Goal: Task Accomplishment & Management: Manage account settings

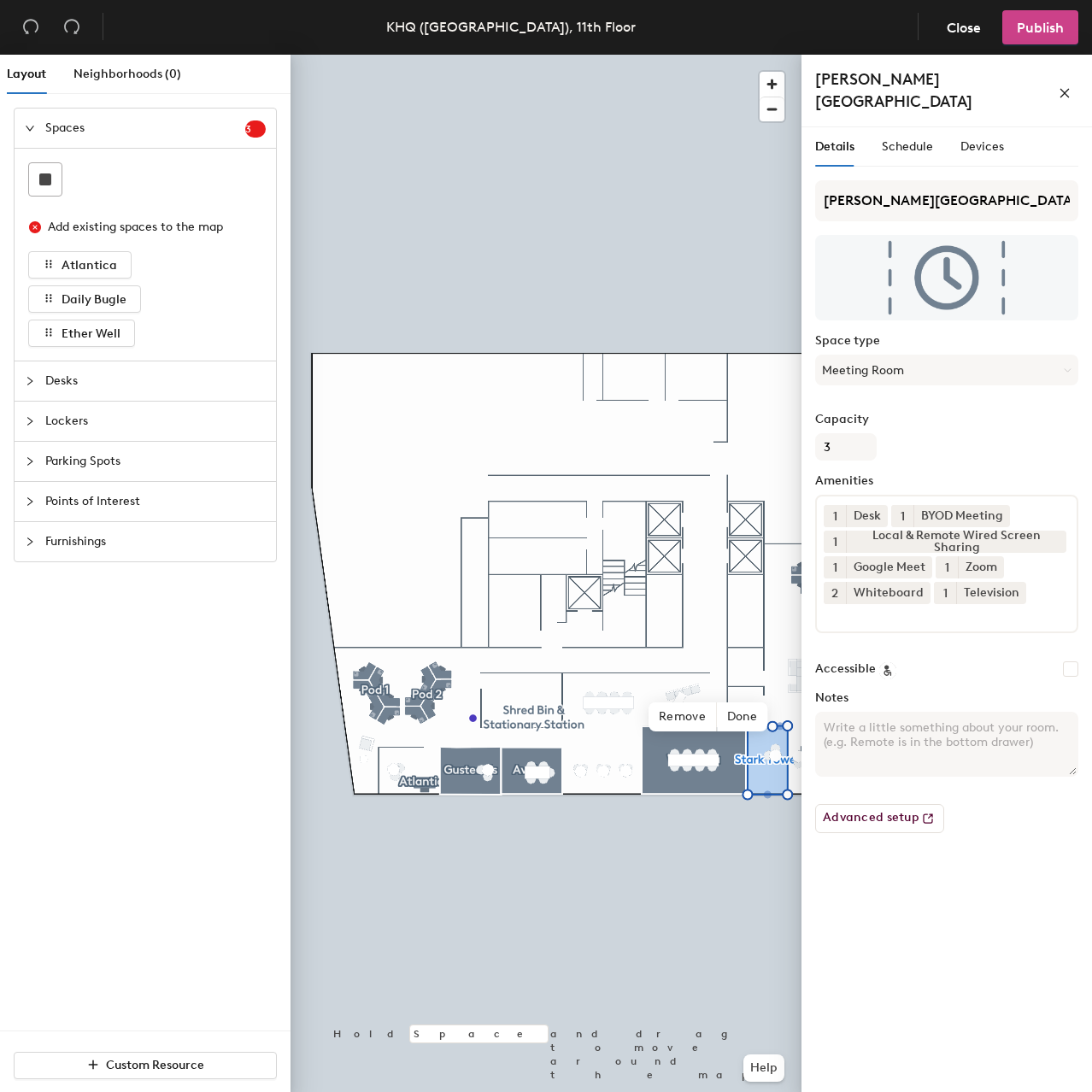
click at [1056, 24] on span "Publish" at bounding box center [1040, 28] width 47 height 17
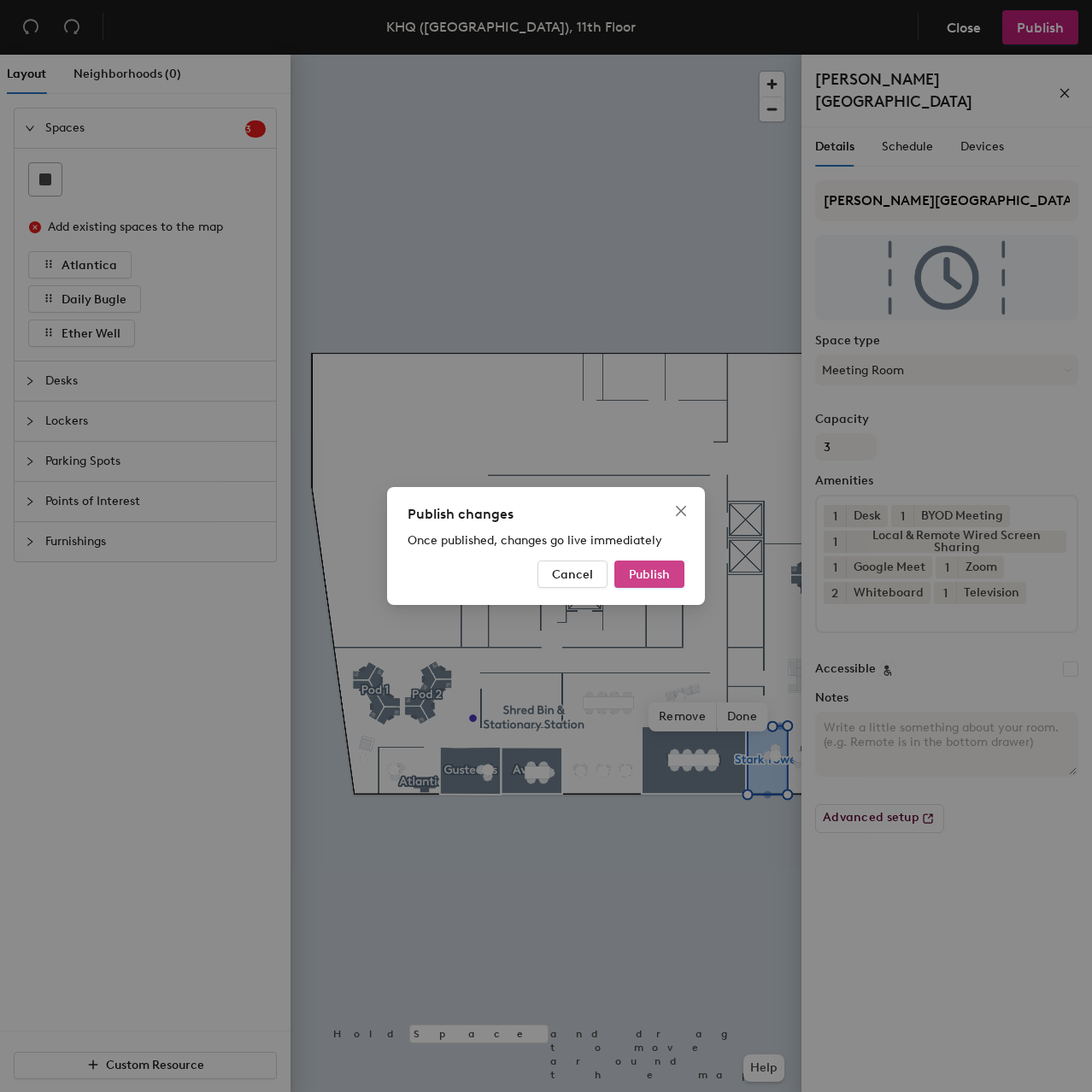
click at [663, 569] on span "Publish" at bounding box center [649, 574] width 41 height 15
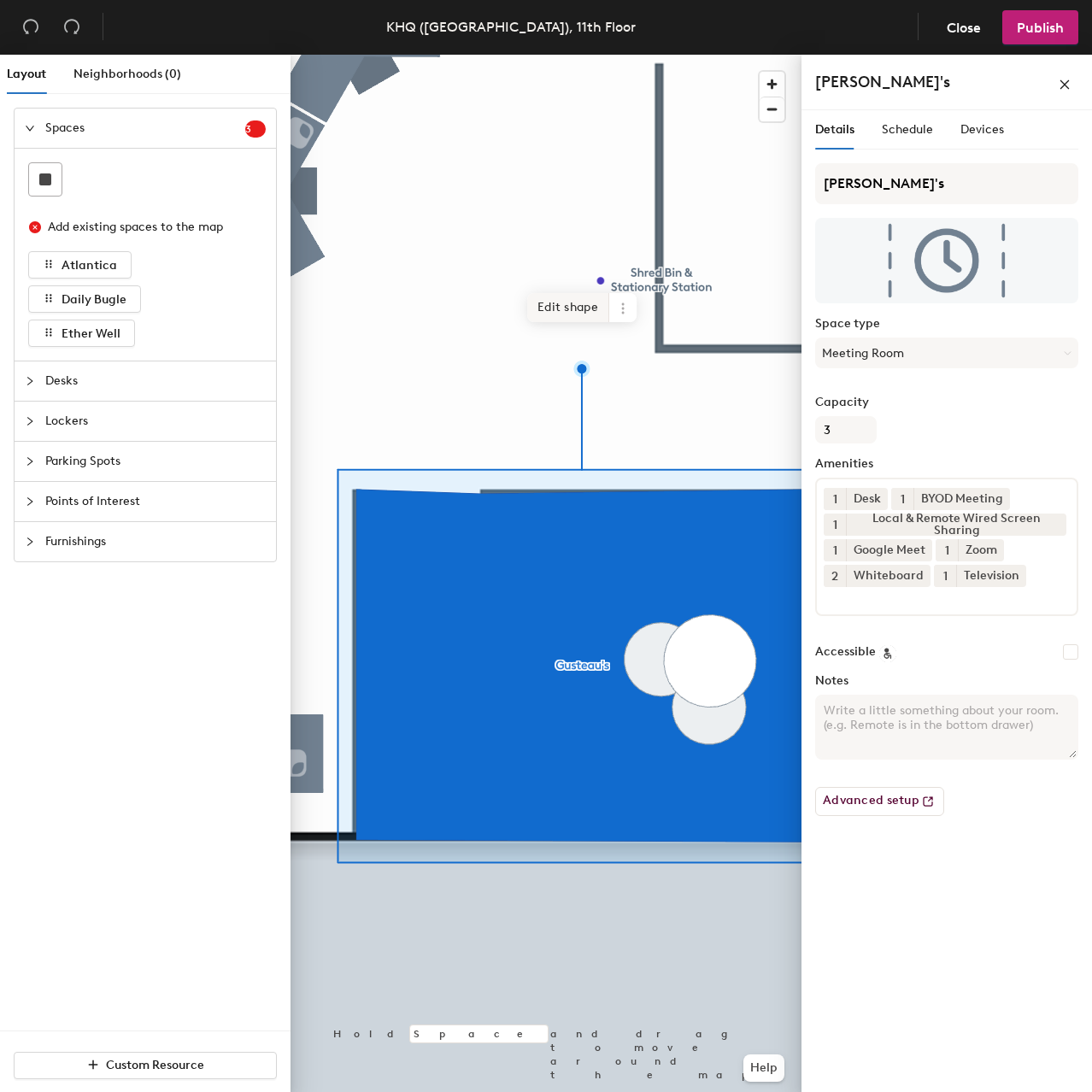
click at [589, 299] on span "Edit shape" at bounding box center [568, 307] width 82 height 29
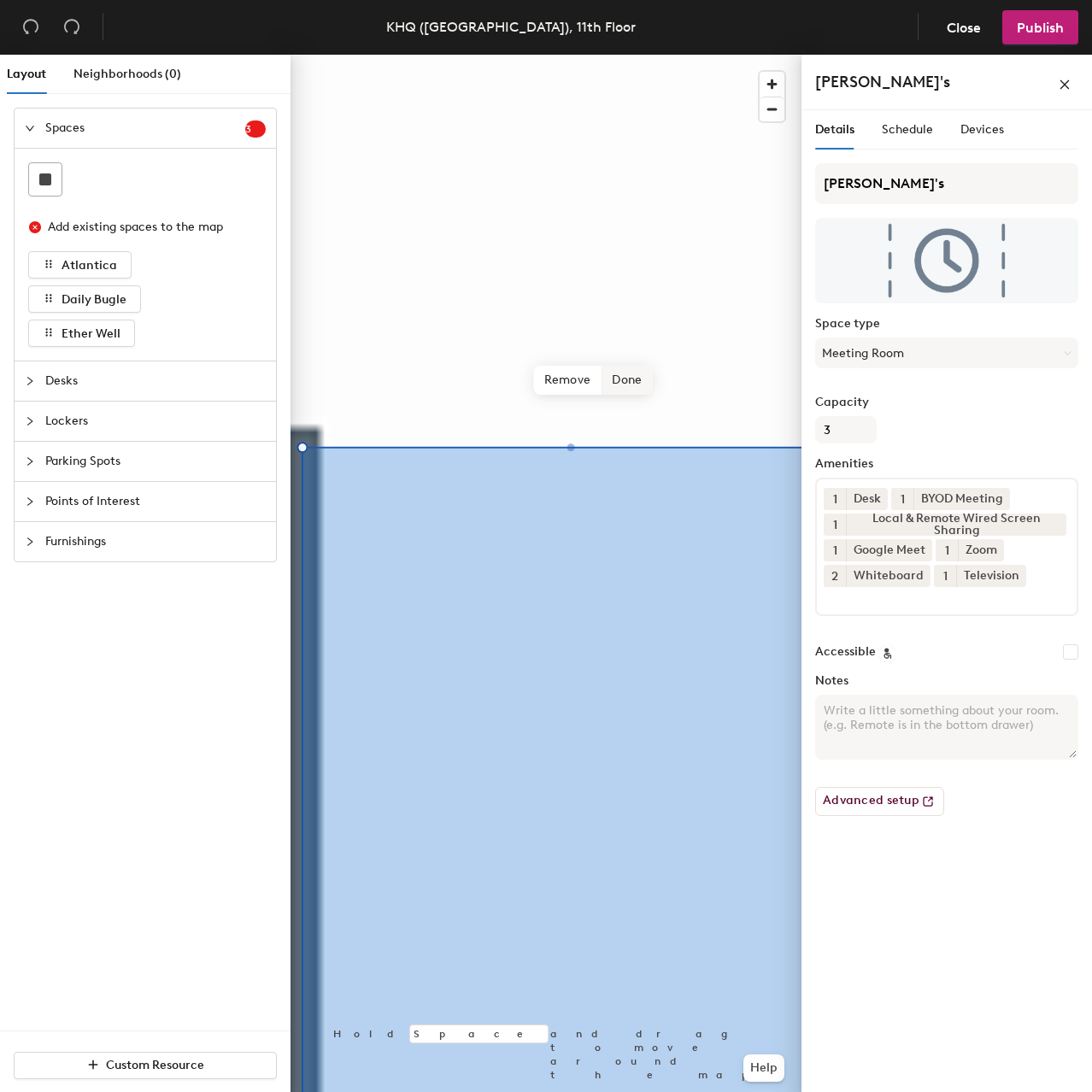
click at [631, 385] on span "Done" at bounding box center [627, 381] width 50 height 29
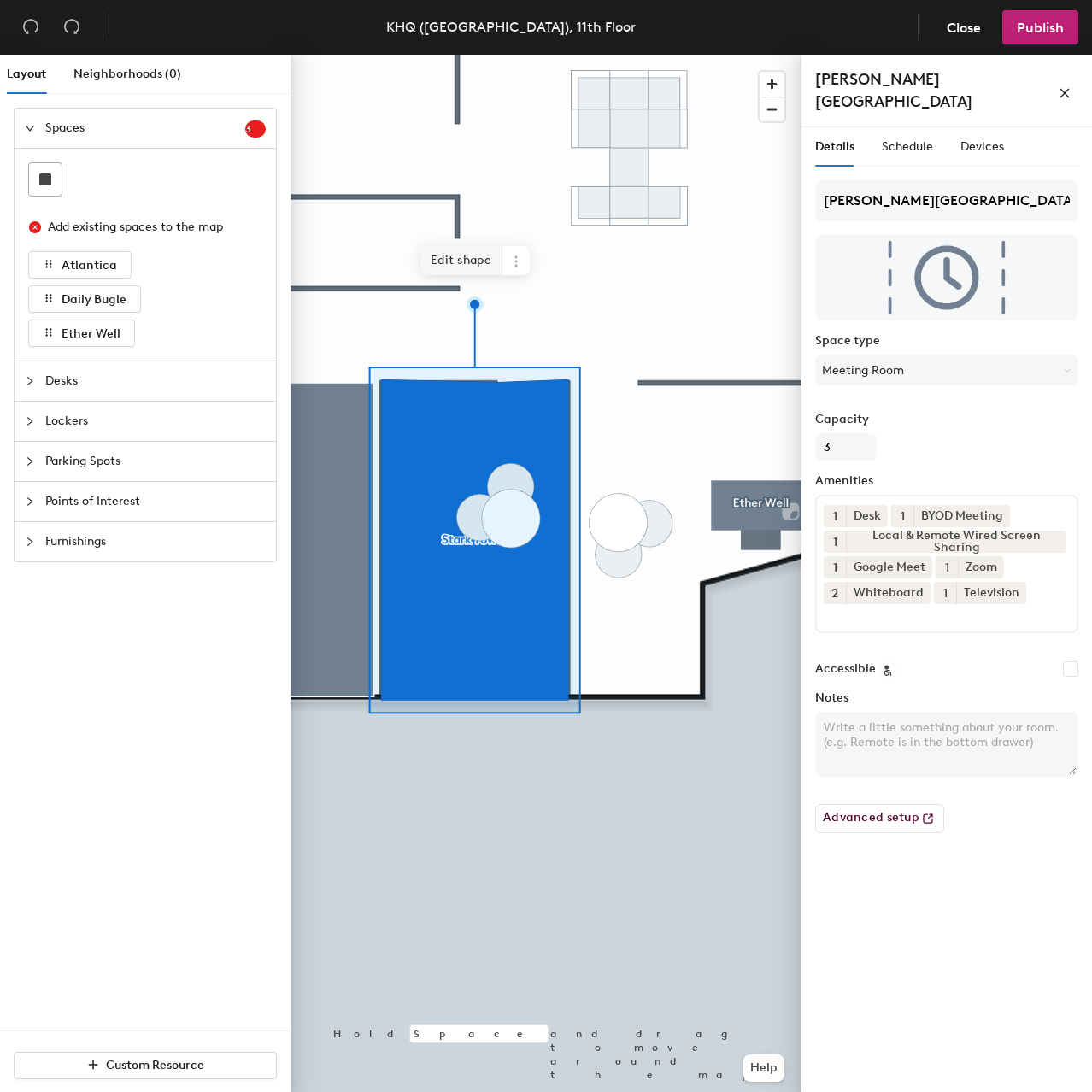
click at [451, 265] on span "Edit shape" at bounding box center [461, 261] width 82 height 29
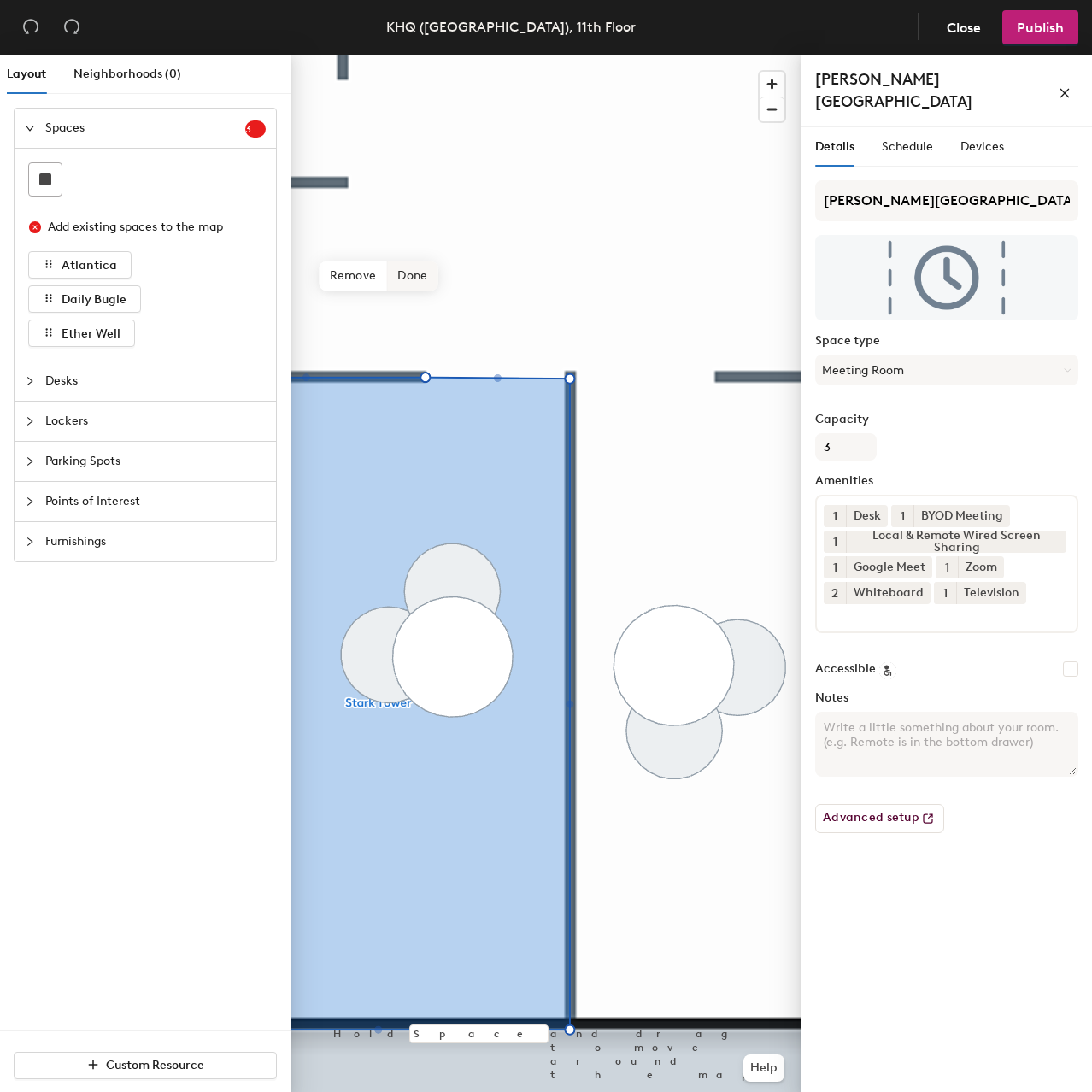
click at [418, 278] on span "Done" at bounding box center [412, 276] width 50 height 29
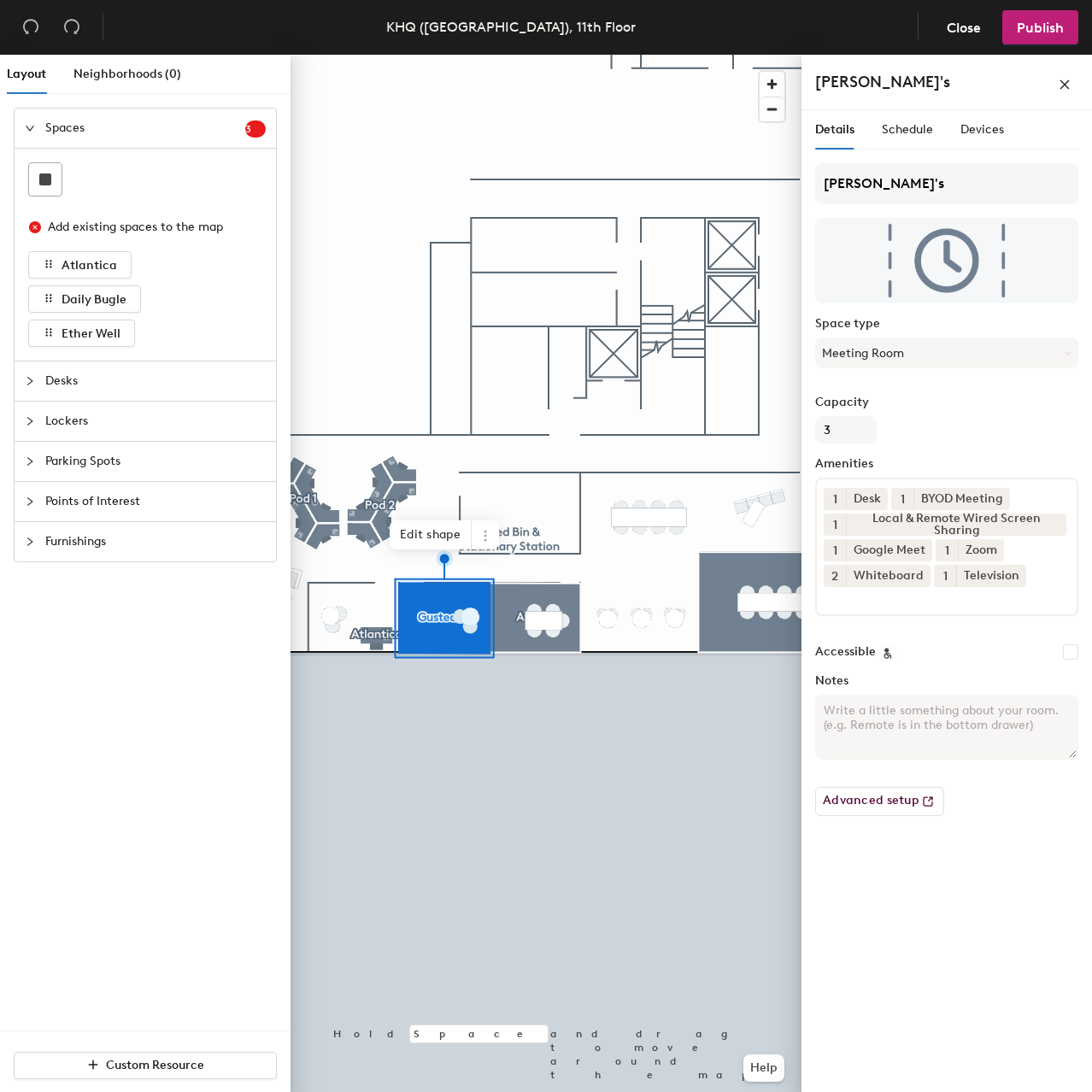
click at [953, 128] on div "Details Schedule Devices" at bounding box center [909, 129] width 189 height 39
click at [977, 126] on span "Devices" at bounding box center [982, 129] width 43 height 15
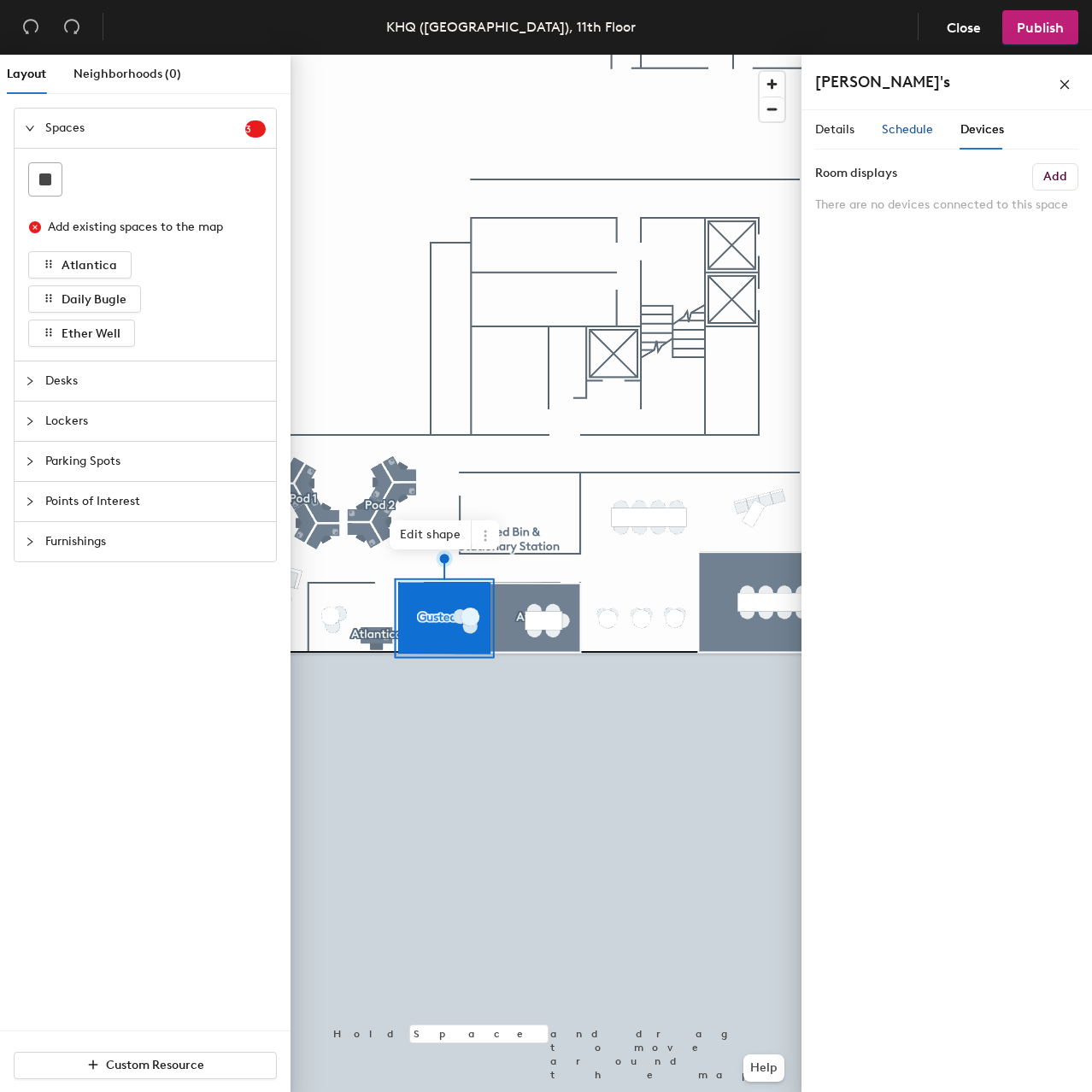
click at [908, 127] on span "Schedule" at bounding box center [908, 129] width 51 height 15
click at [952, 203] on button "On-demand" at bounding box center [946, 199] width 263 height 31
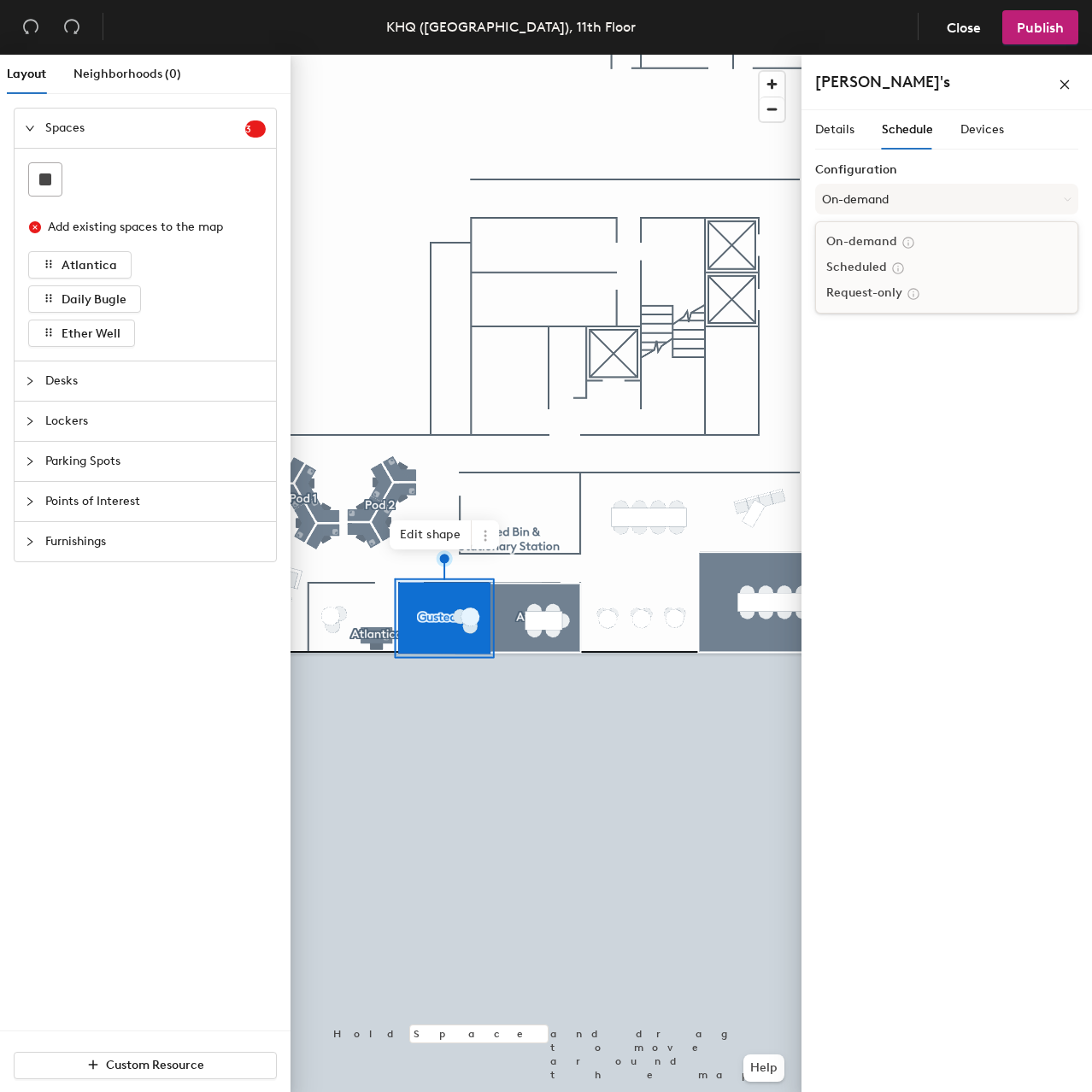
click at [859, 267] on div "Scheduled" at bounding box center [946, 268] width 262 height 26
click at [905, 235] on button "Select account" at bounding box center [946, 237] width 263 height 31
click at [889, 274] on div "Google Apps" at bounding box center [946, 280] width 262 height 26
click at [901, 299] on button "Select a calendar" at bounding box center [946, 304] width 263 height 31
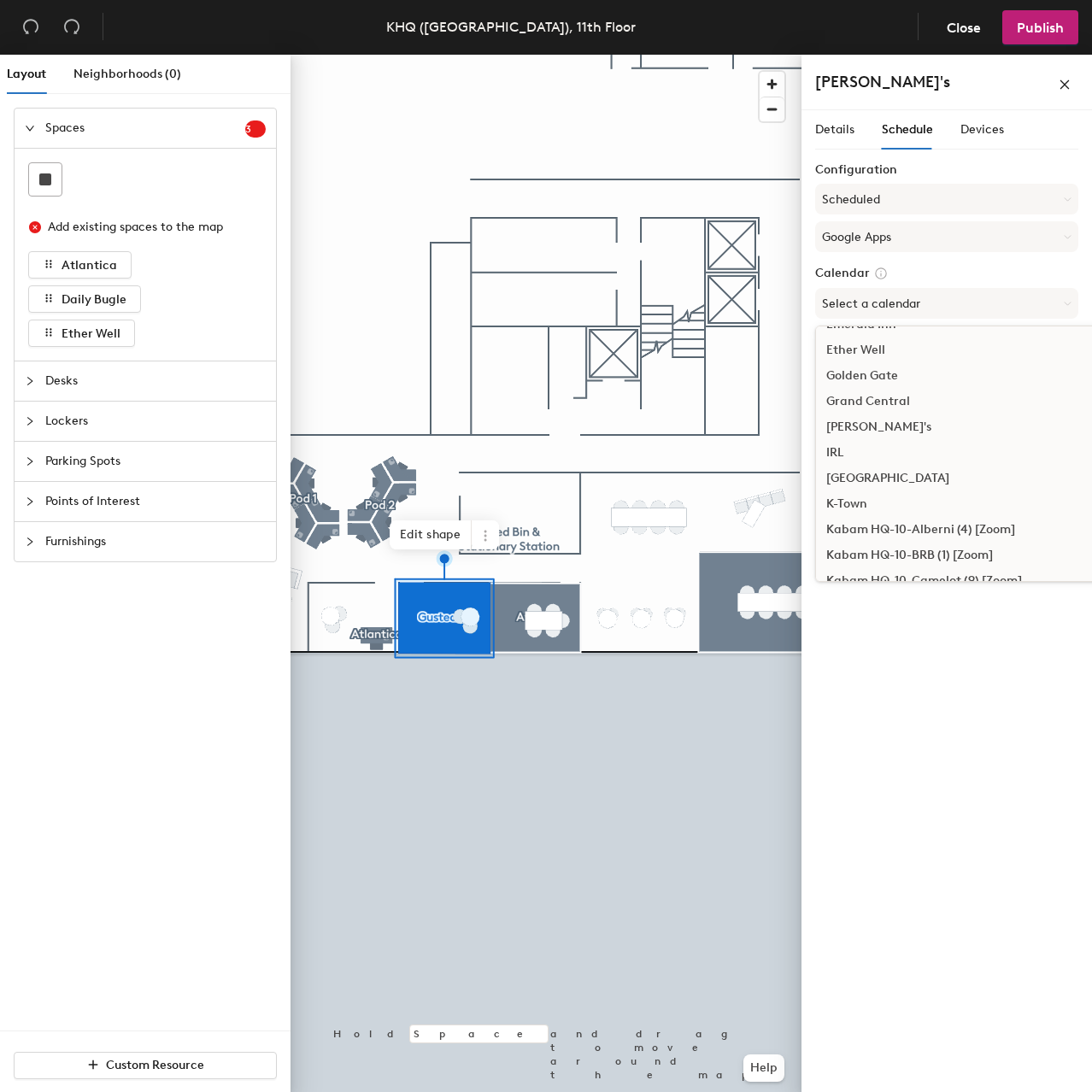
scroll to position [598, 0]
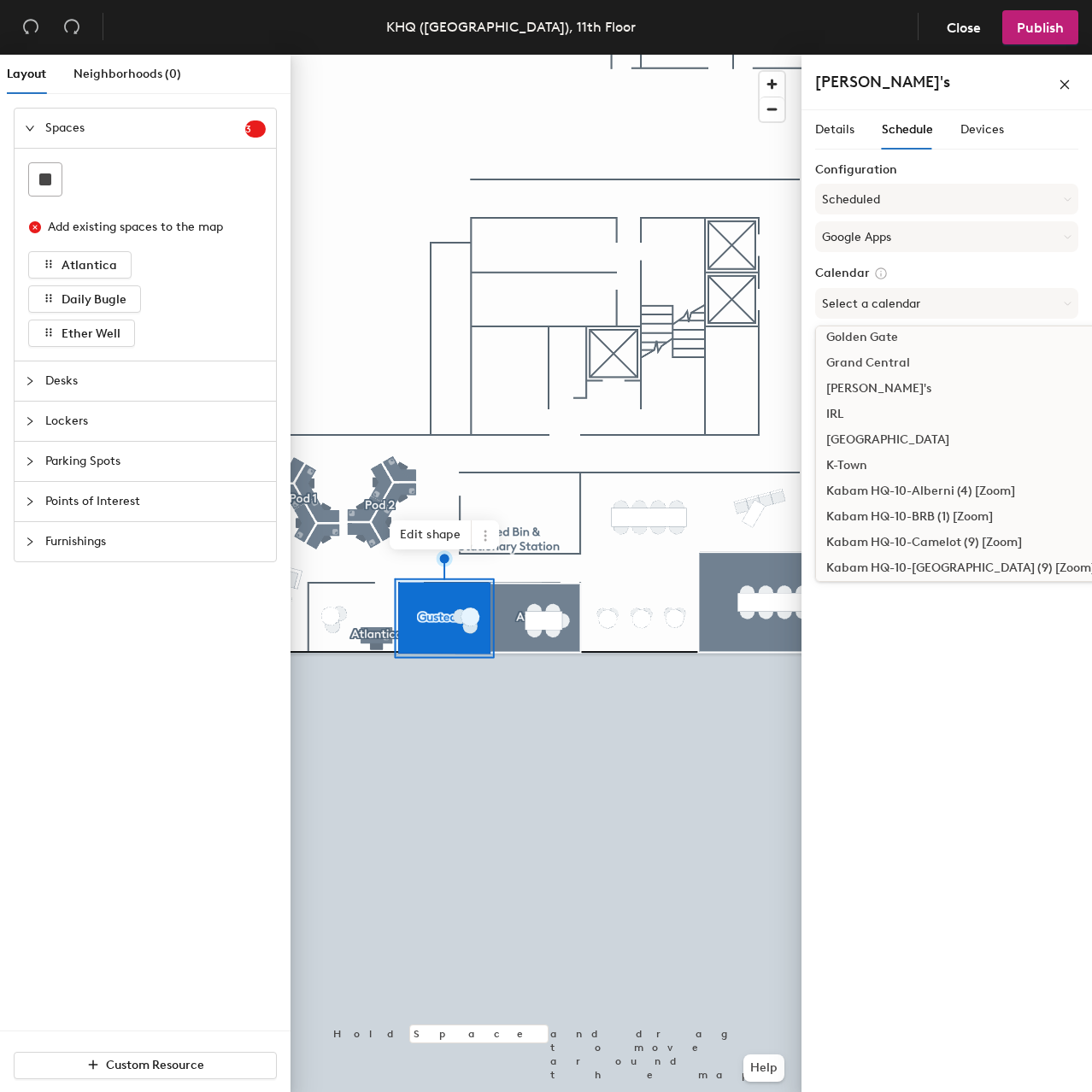
click at [876, 389] on div "[PERSON_NAME]'s" at bounding box center [1008, 389] width 384 height 26
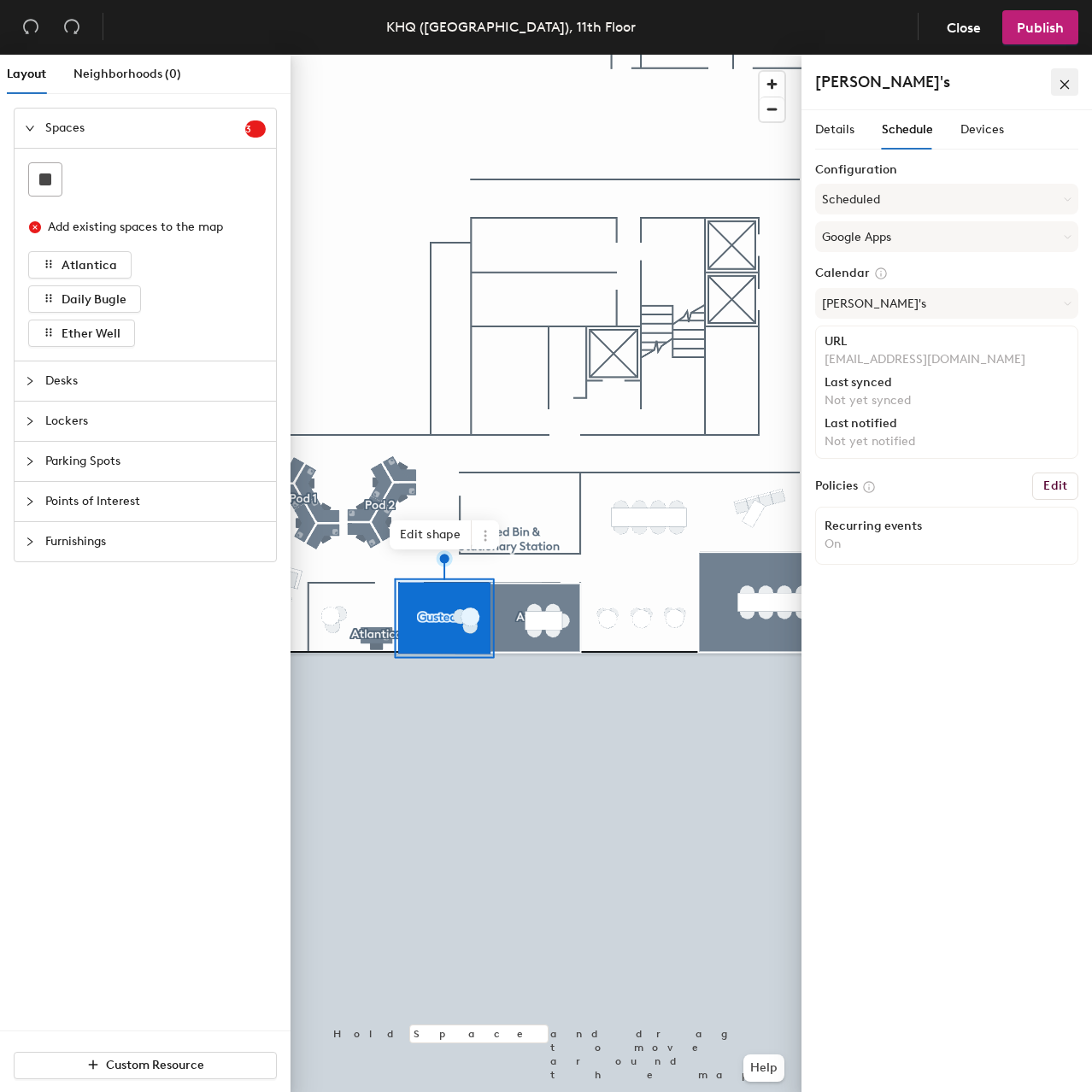
click at [1067, 82] on icon "close" at bounding box center [1065, 84] width 9 height 9
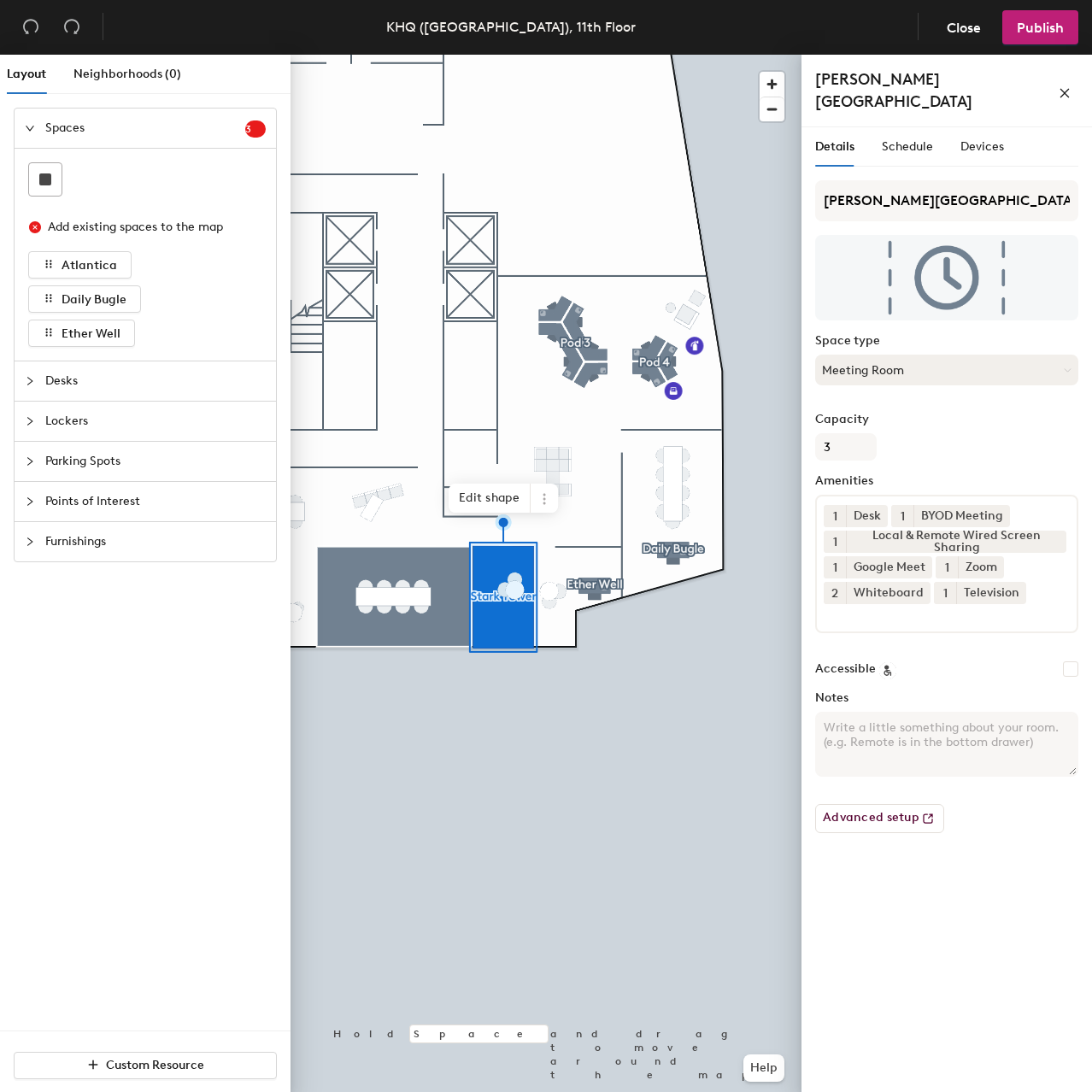
click at [930, 354] on button "Meeting Room" at bounding box center [946, 370] width 263 height 31
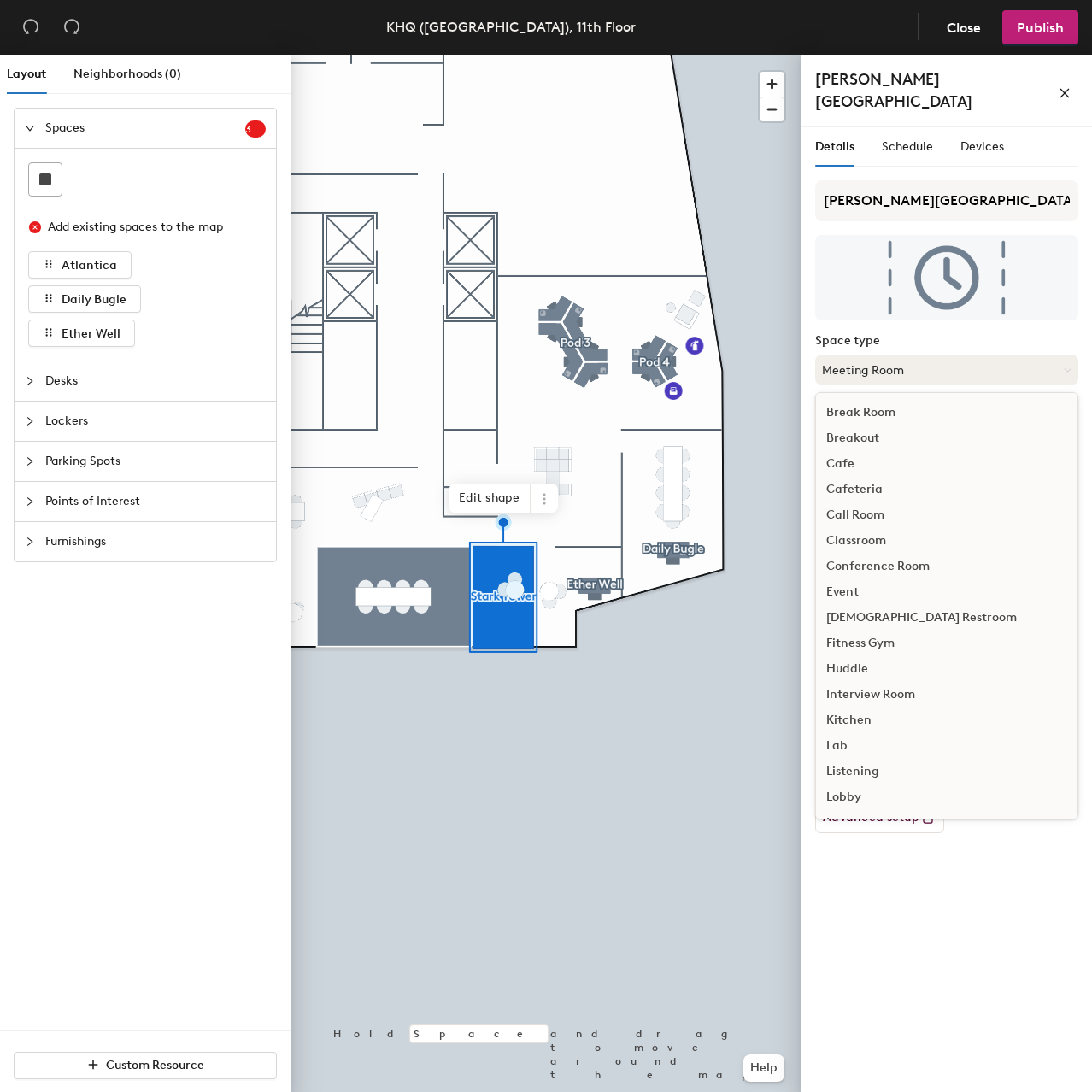
click at [930, 354] on button "Meeting Room" at bounding box center [946, 370] width 263 height 31
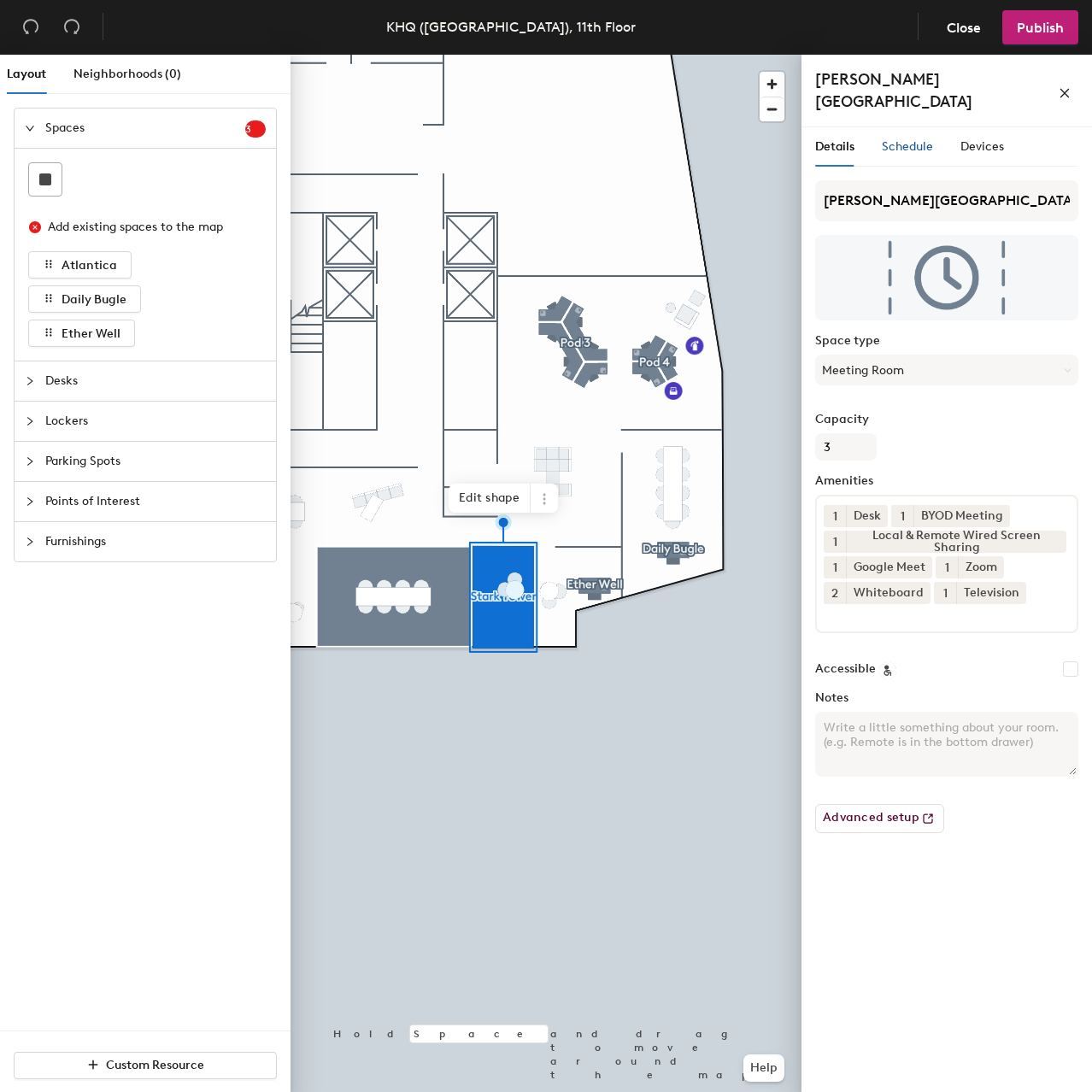
click at [924, 139] on span "Schedule" at bounding box center [908, 147] width 51 height 15
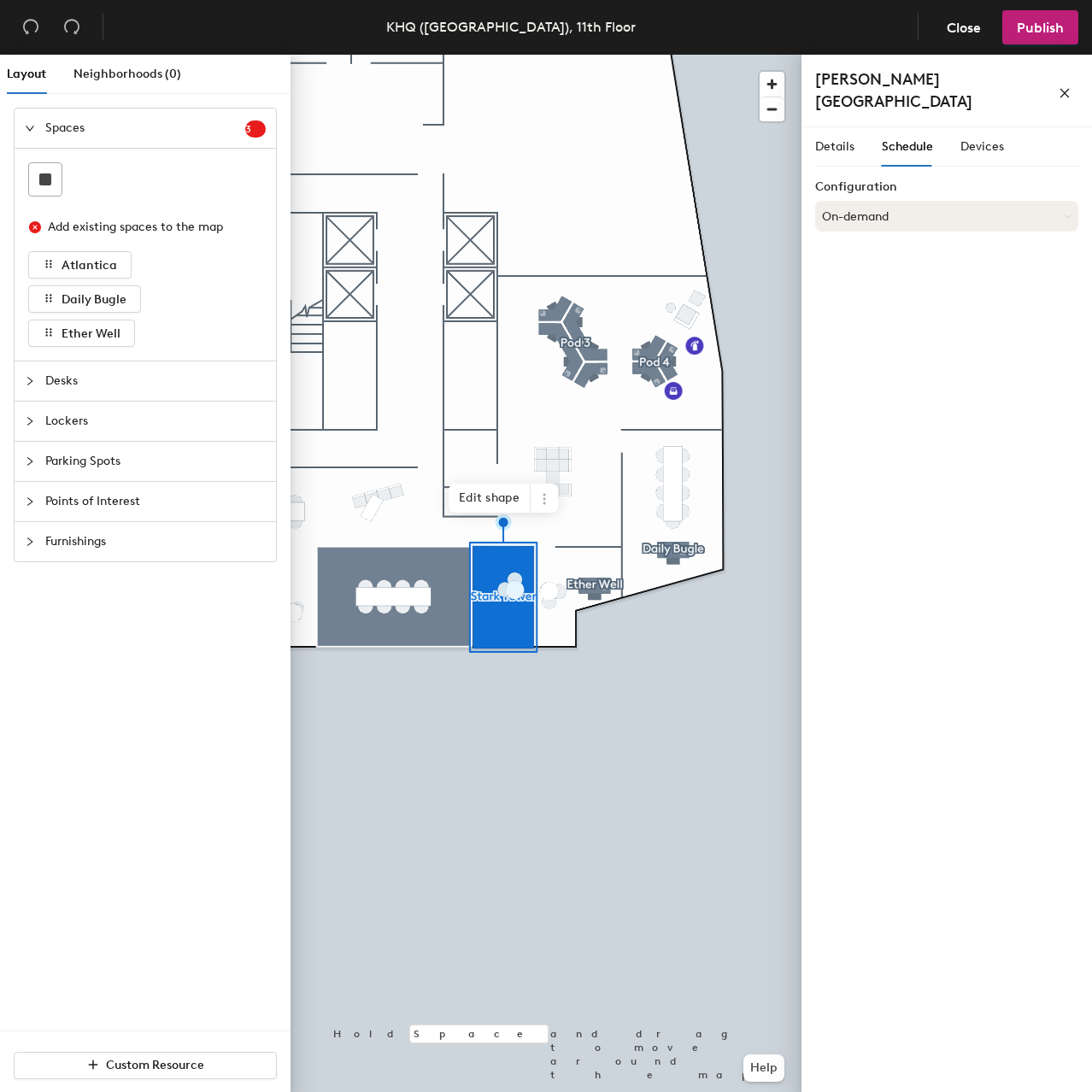
click at [905, 201] on button "On-demand" at bounding box center [946, 217] width 263 height 31
click at [872, 272] on div "Scheduled" at bounding box center [946, 284] width 262 height 26
click at [923, 239] on button "Select account" at bounding box center [946, 254] width 263 height 31
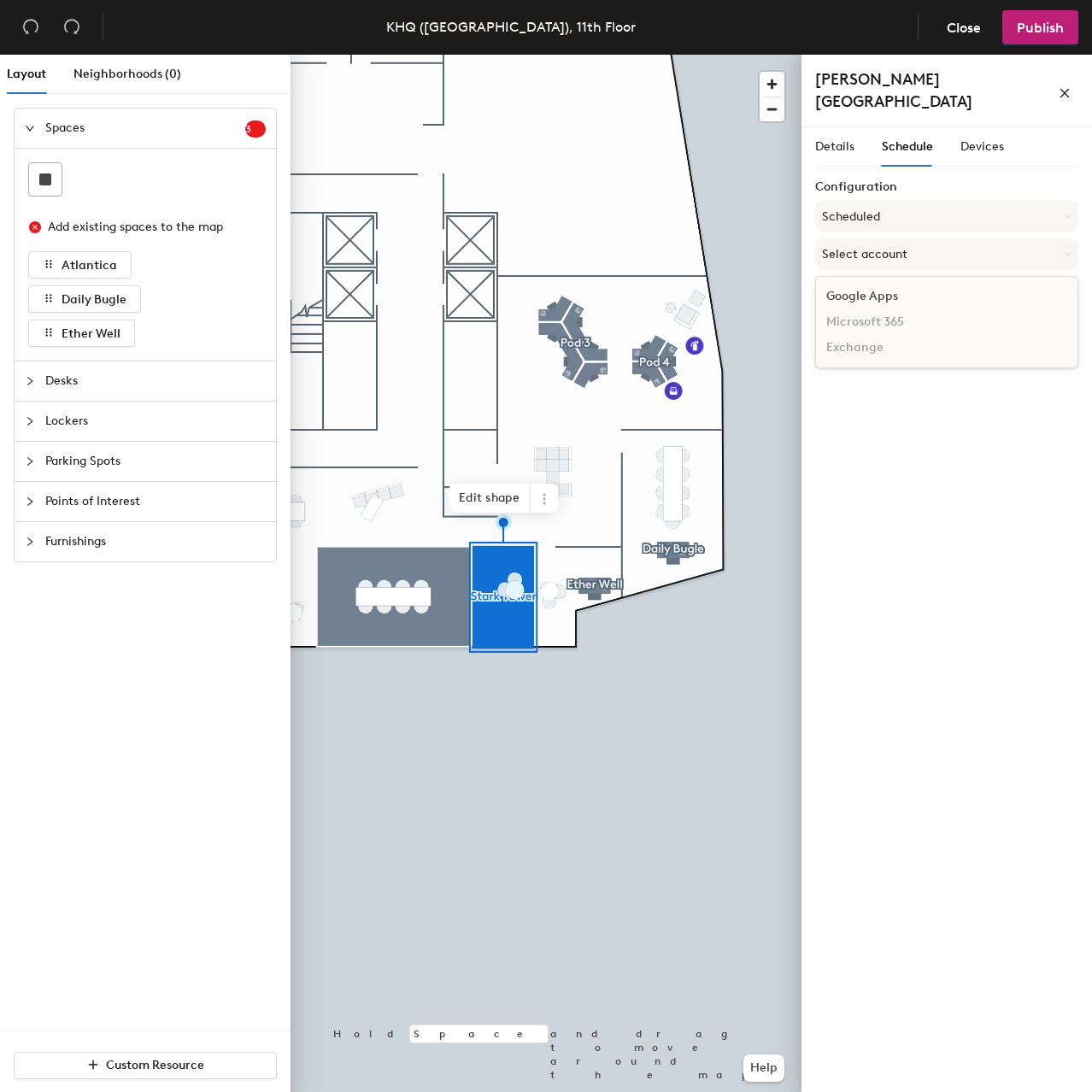
click at [925, 284] on div "Google Apps" at bounding box center [946, 296] width 262 height 26
click at [917, 306] on button "Select a calendar" at bounding box center [946, 320] width 263 height 31
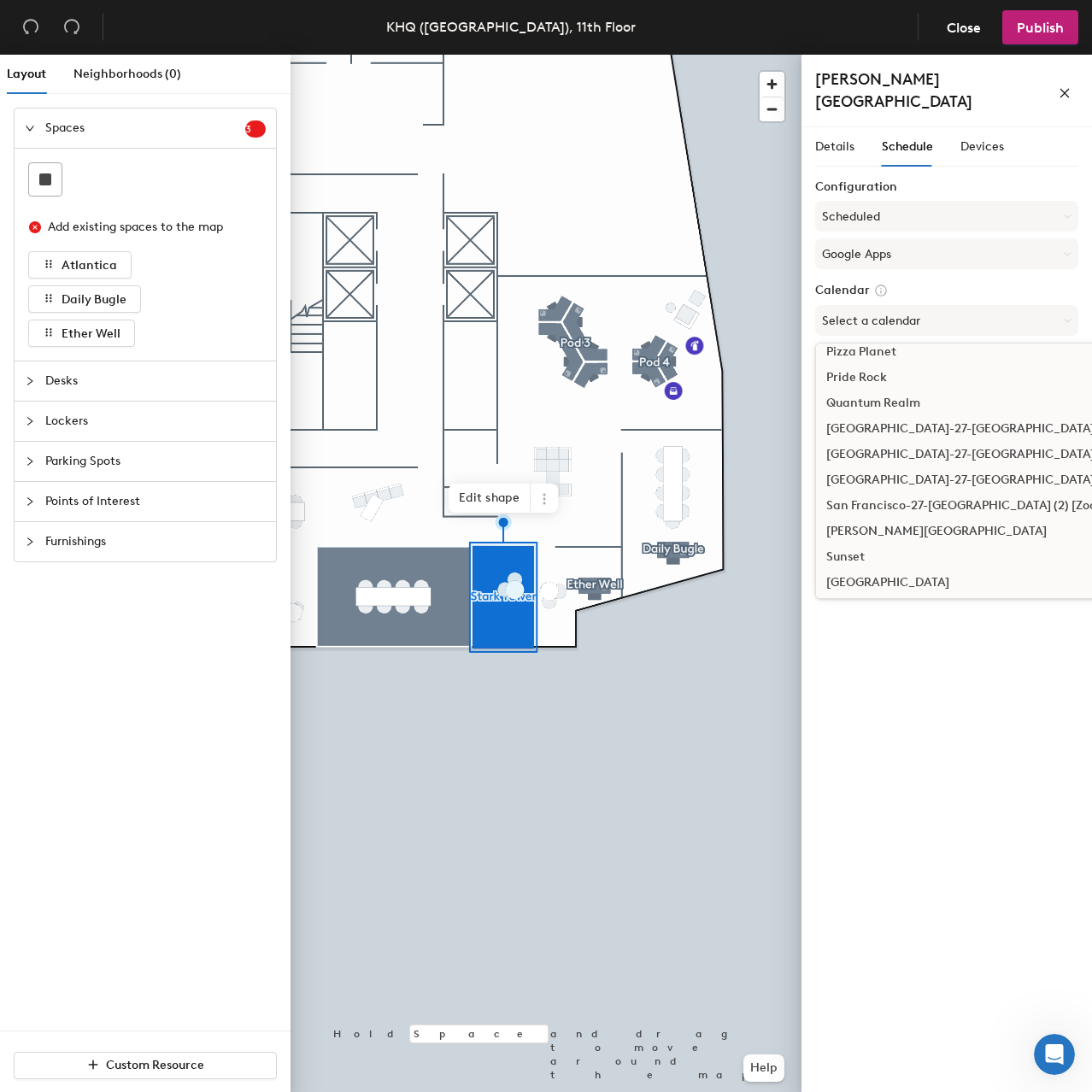
scroll to position [2136, 0]
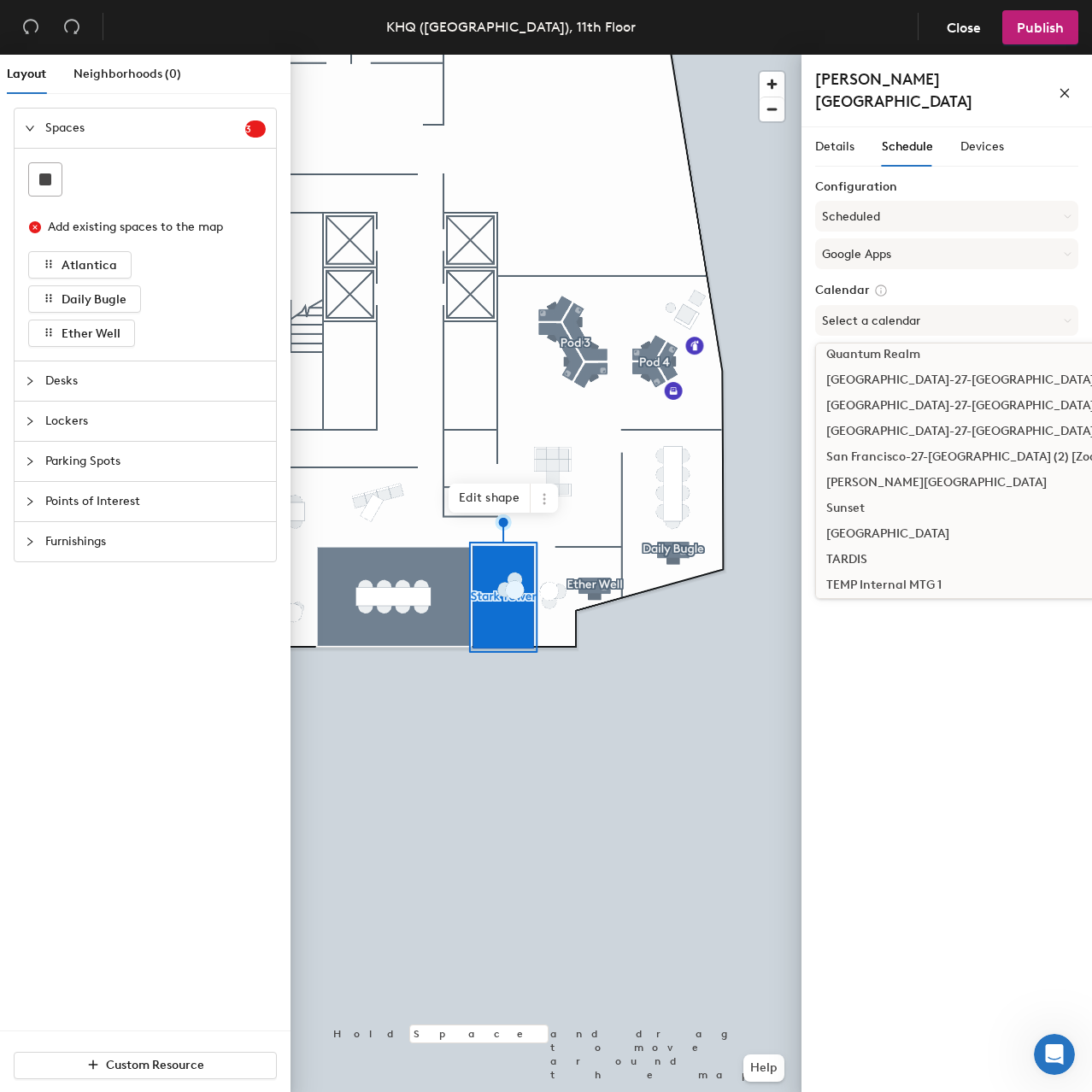
click at [880, 470] on div "[PERSON_NAME][GEOGRAPHIC_DATA]" at bounding box center [1008, 483] width 384 height 26
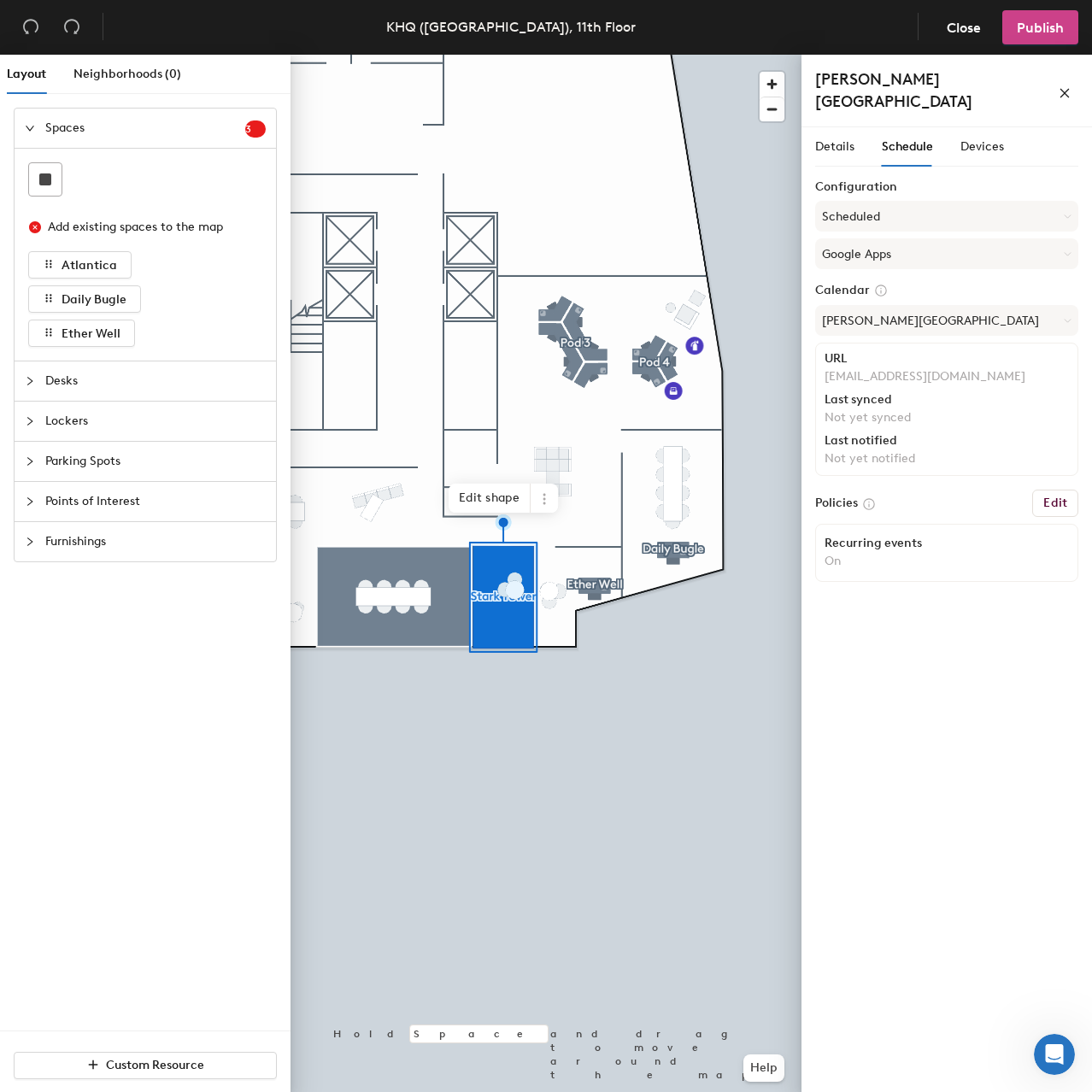
click at [1049, 20] on span "Publish" at bounding box center [1040, 28] width 47 height 17
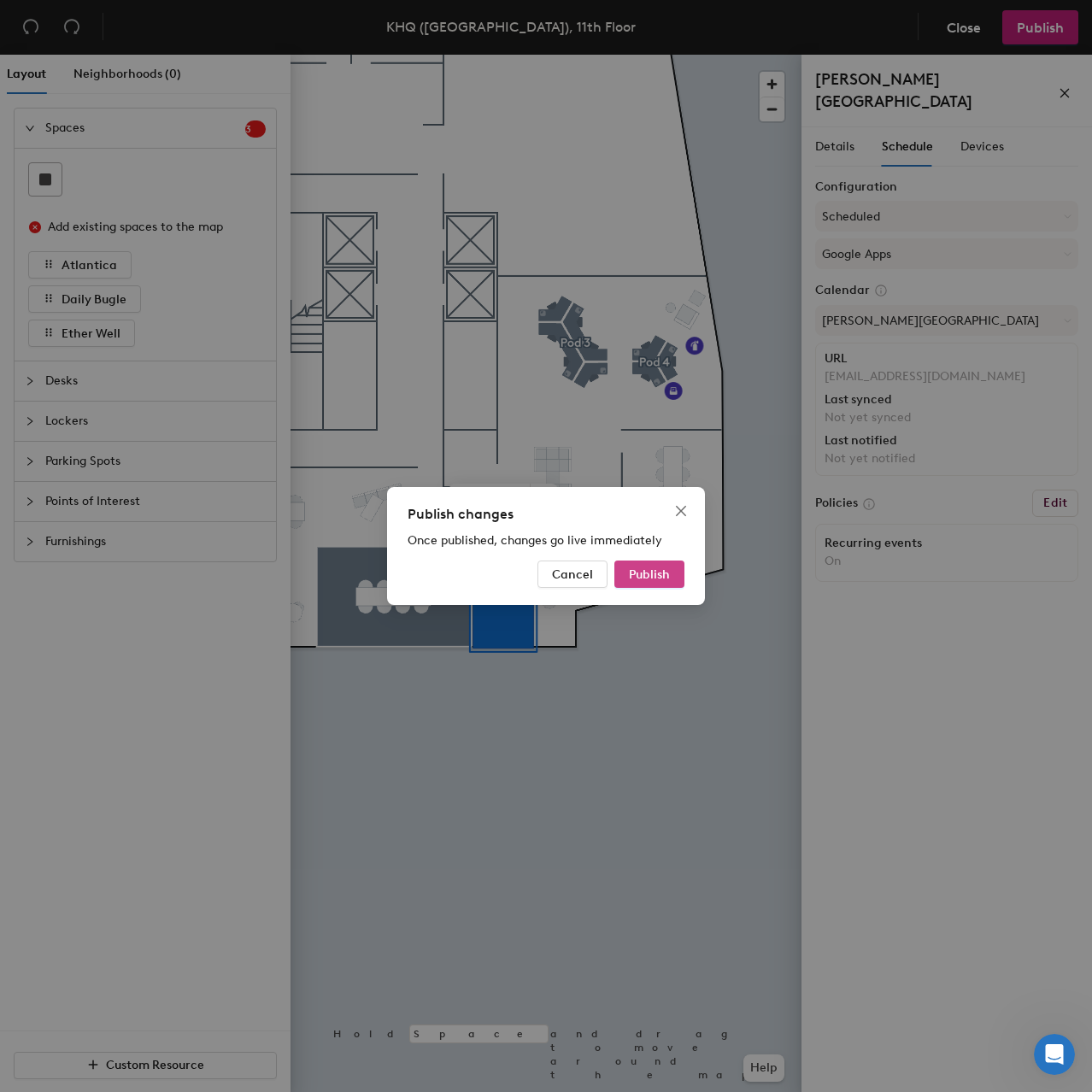
click at [672, 565] on button "Publish" at bounding box center [650, 574] width 70 height 28
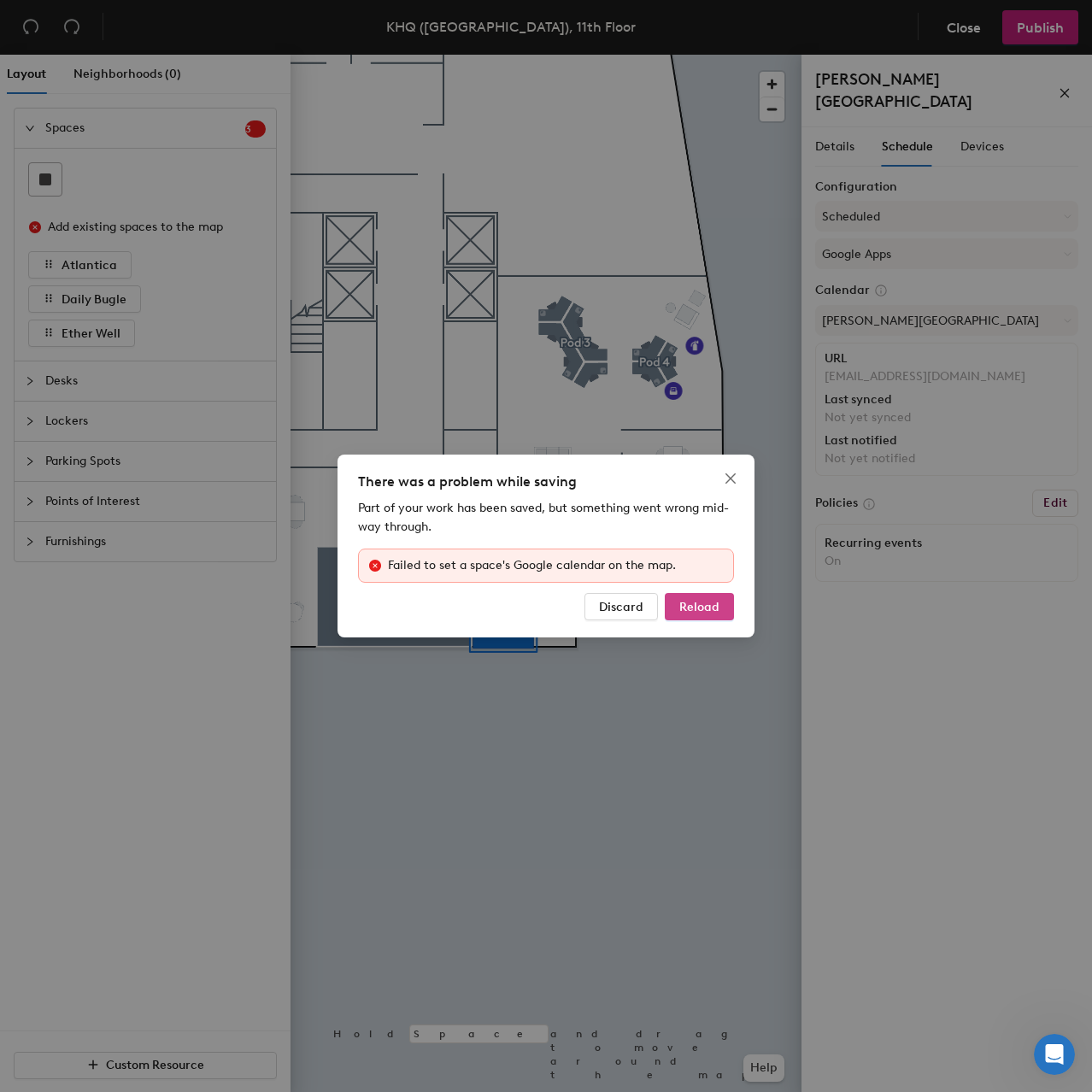
click at [692, 611] on span "Reload" at bounding box center [699, 607] width 40 height 15
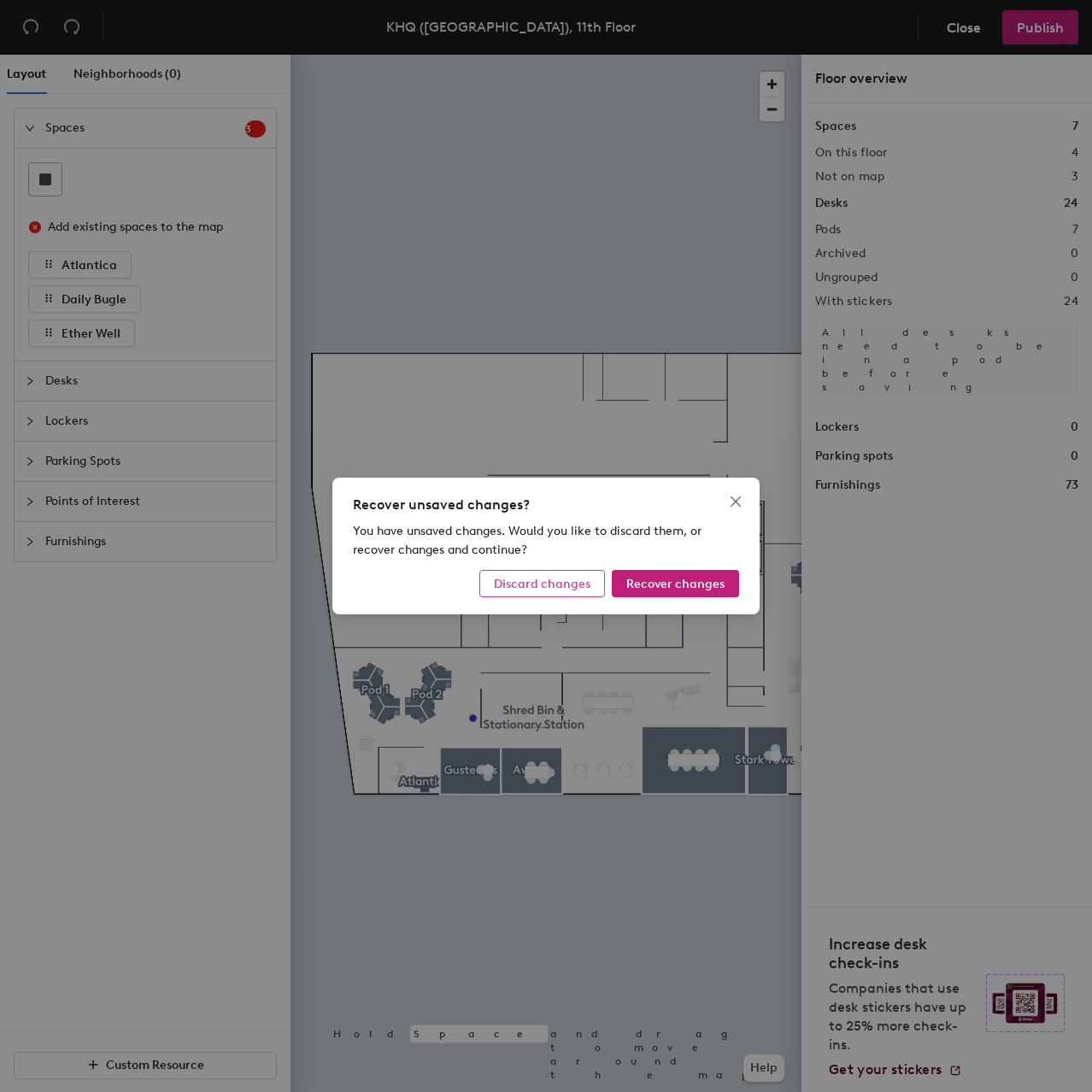
click at [518, 574] on button "Discard changes" at bounding box center [541, 584] width 126 height 28
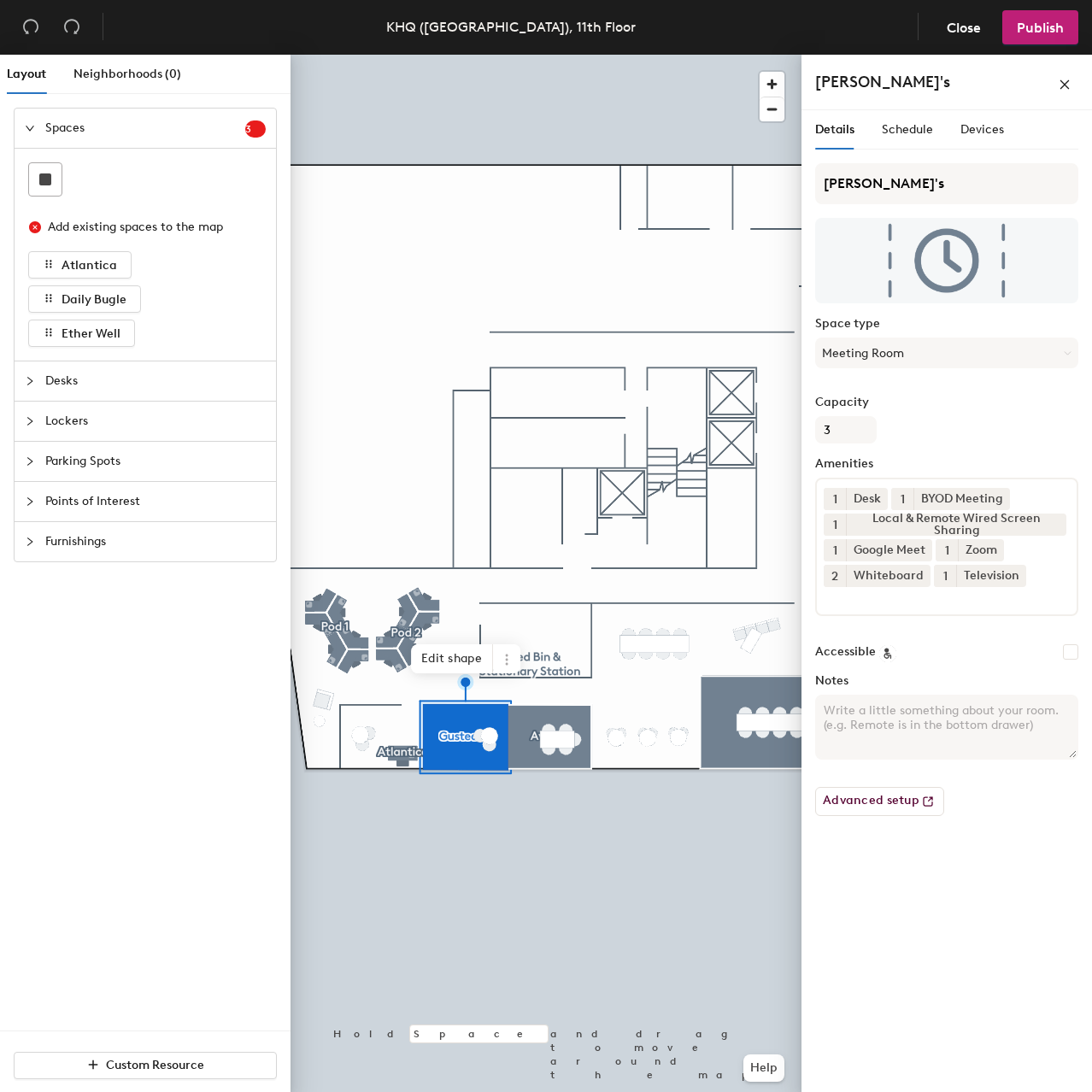
click at [935, 130] on div "Details Schedule Devices" at bounding box center [909, 129] width 189 height 39
click at [917, 125] on span "Schedule" at bounding box center [908, 129] width 51 height 15
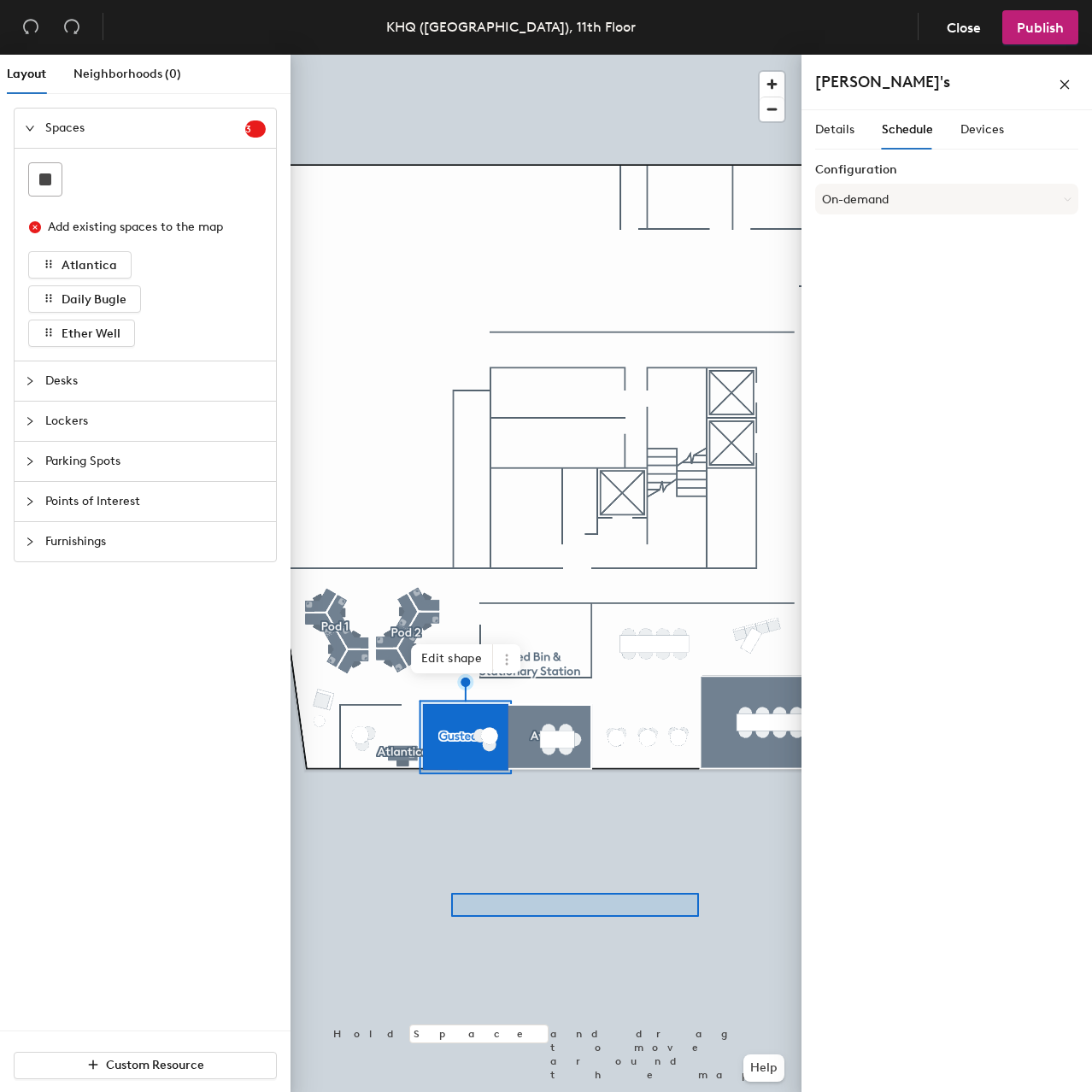
click at [448, 55] on div at bounding box center [546, 55] width 511 height 0
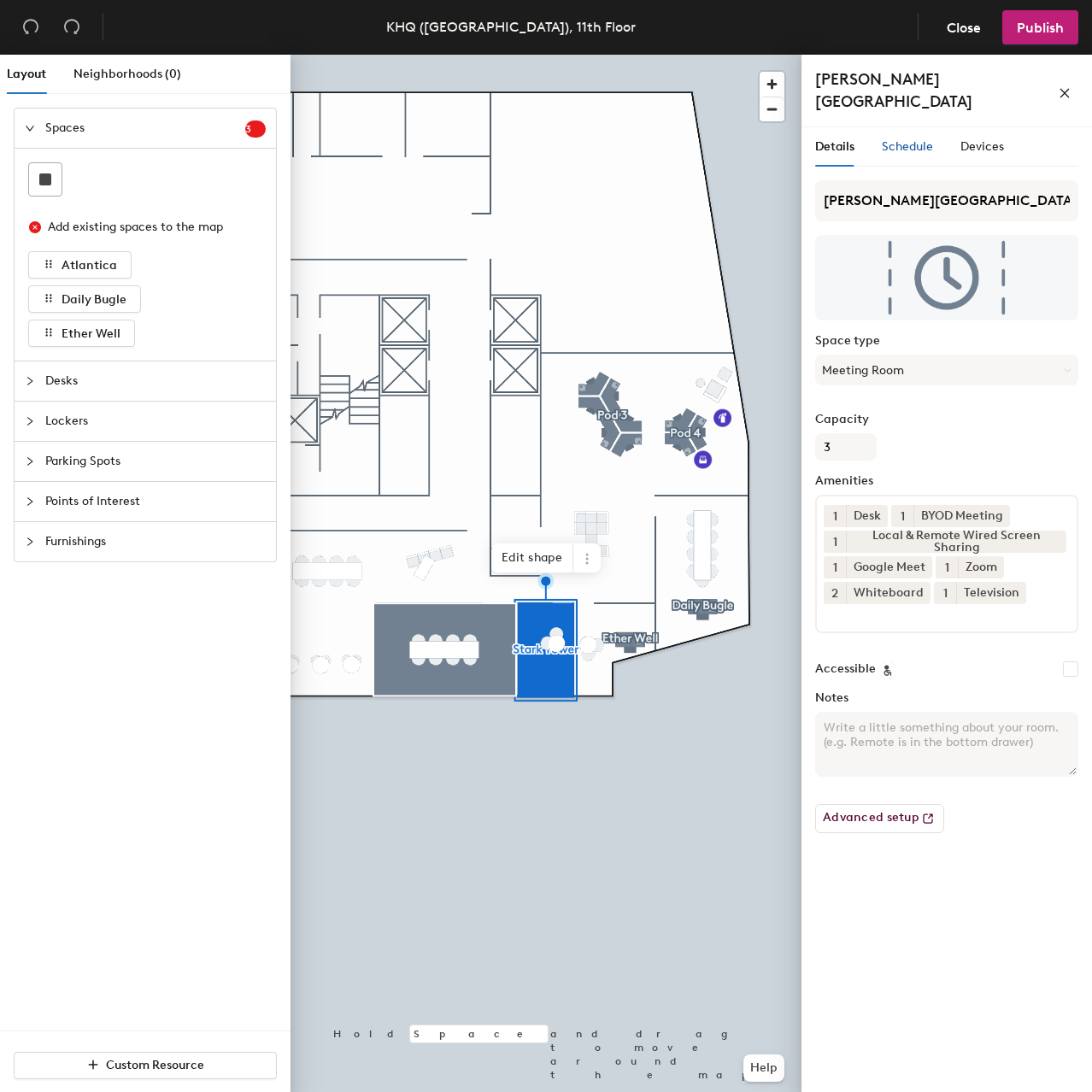
click at [928, 139] on span "Schedule" at bounding box center [908, 147] width 51 height 15
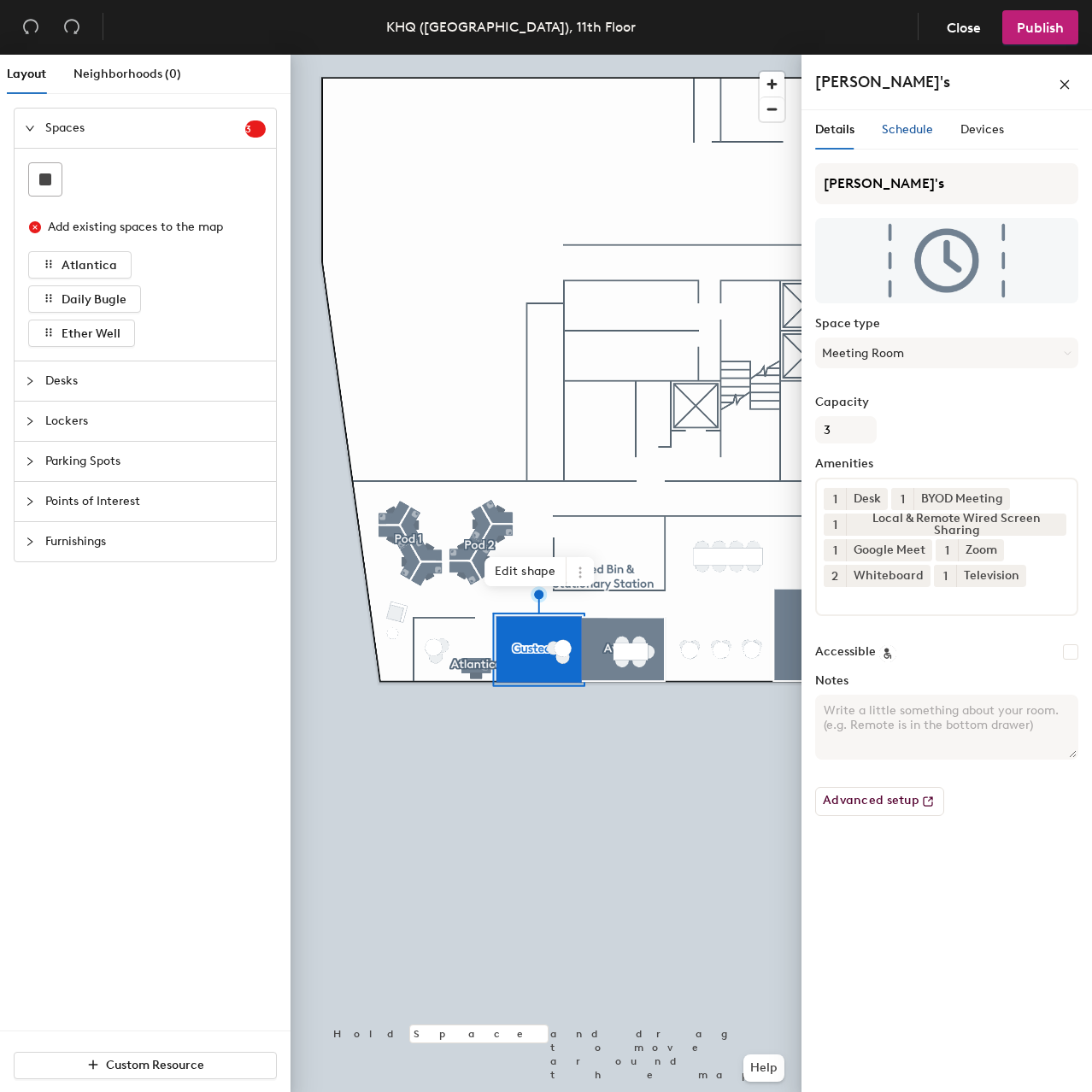
click at [901, 135] on span "Schedule" at bounding box center [908, 129] width 51 height 15
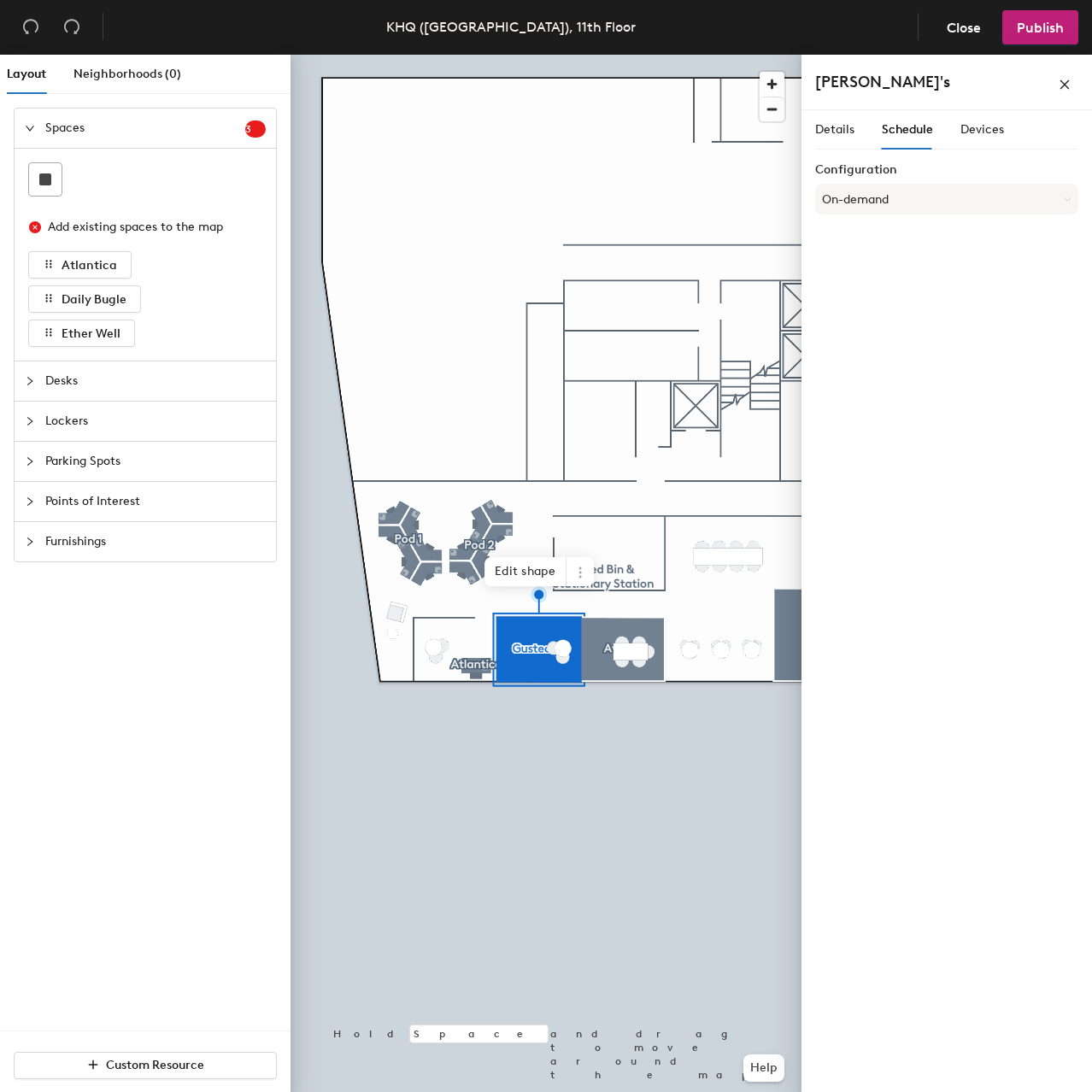
click at [919, 181] on div "Configuration On-demand" at bounding box center [946, 192] width 263 height 58
click at [926, 197] on button "On-demand" at bounding box center [946, 199] width 263 height 31
click at [856, 269] on div "Scheduled" at bounding box center [946, 268] width 262 height 26
click at [925, 241] on button "Select account" at bounding box center [946, 237] width 263 height 31
click at [896, 280] on div "Google Apps" at bounding box center [946, 280] width 262 height 26
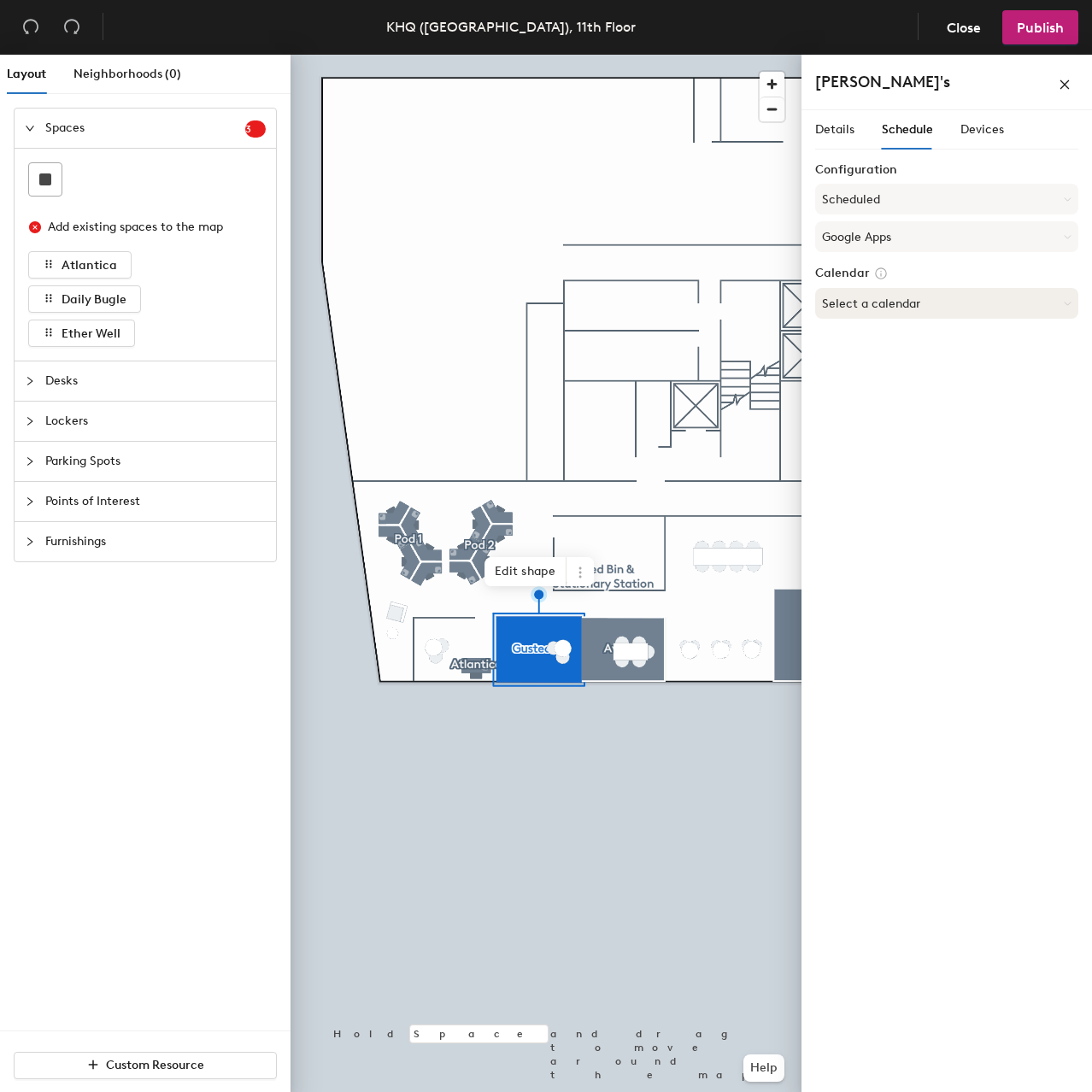
click at [897, 301] on button "Select a calendar" at bounding box center [946, 304] width 263 height 31
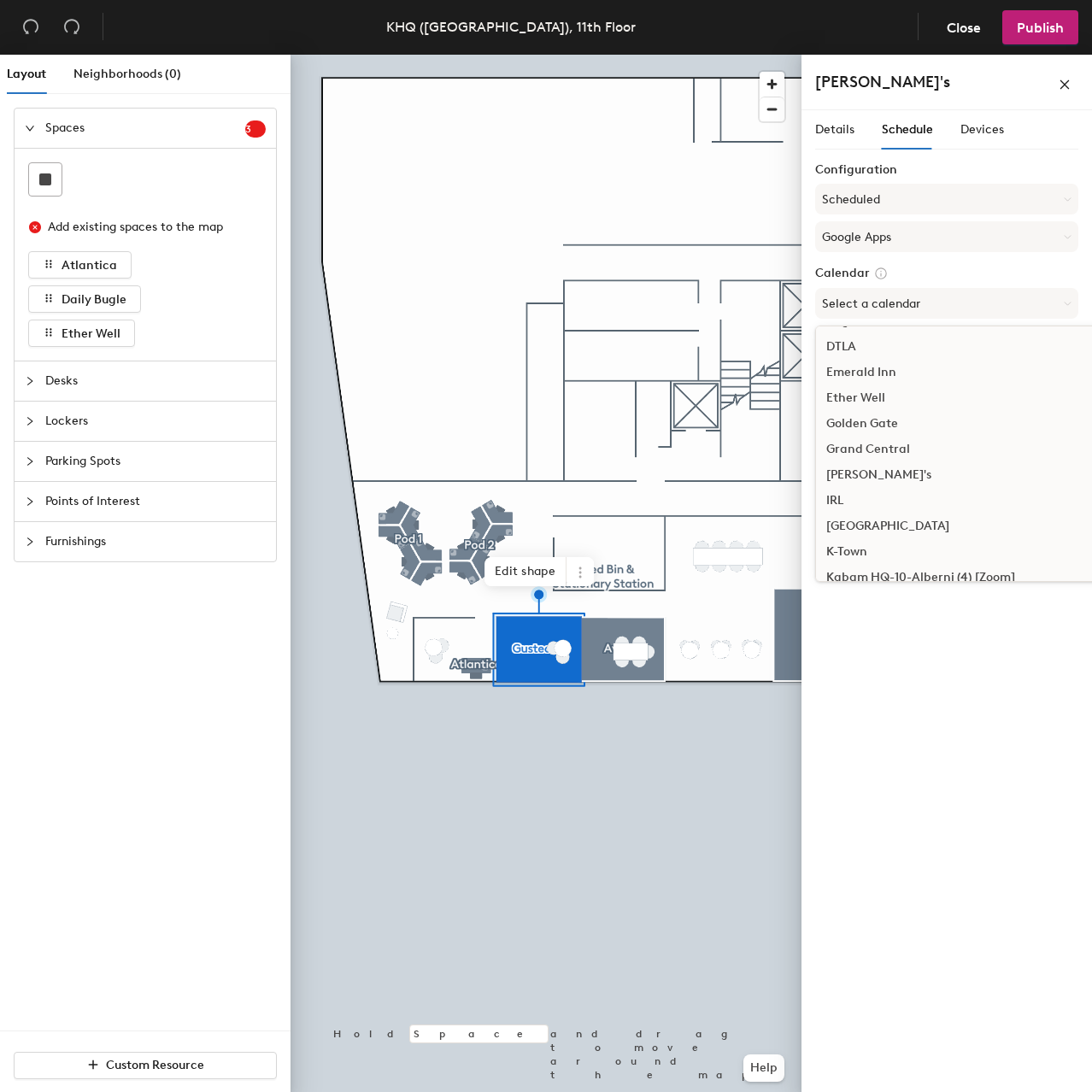
scroll to position [513, 0]
click at [905, 470] on div "[PERSON_NAME]'s" at bounding box center [1008, 474] width 384 height 26
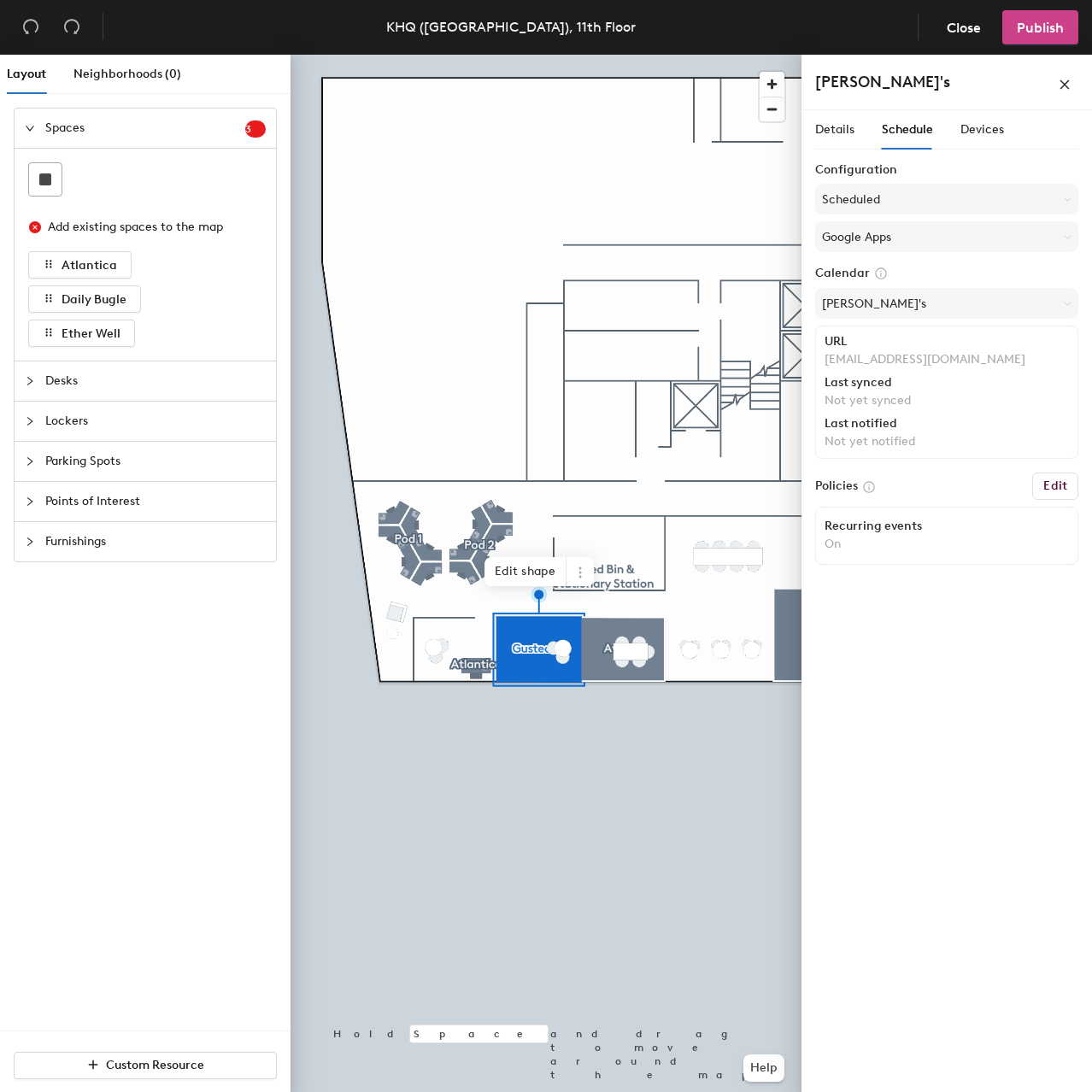
click at [1037, 23] on span "Publish" at bounding box center [1040, 28] width 47 height 17
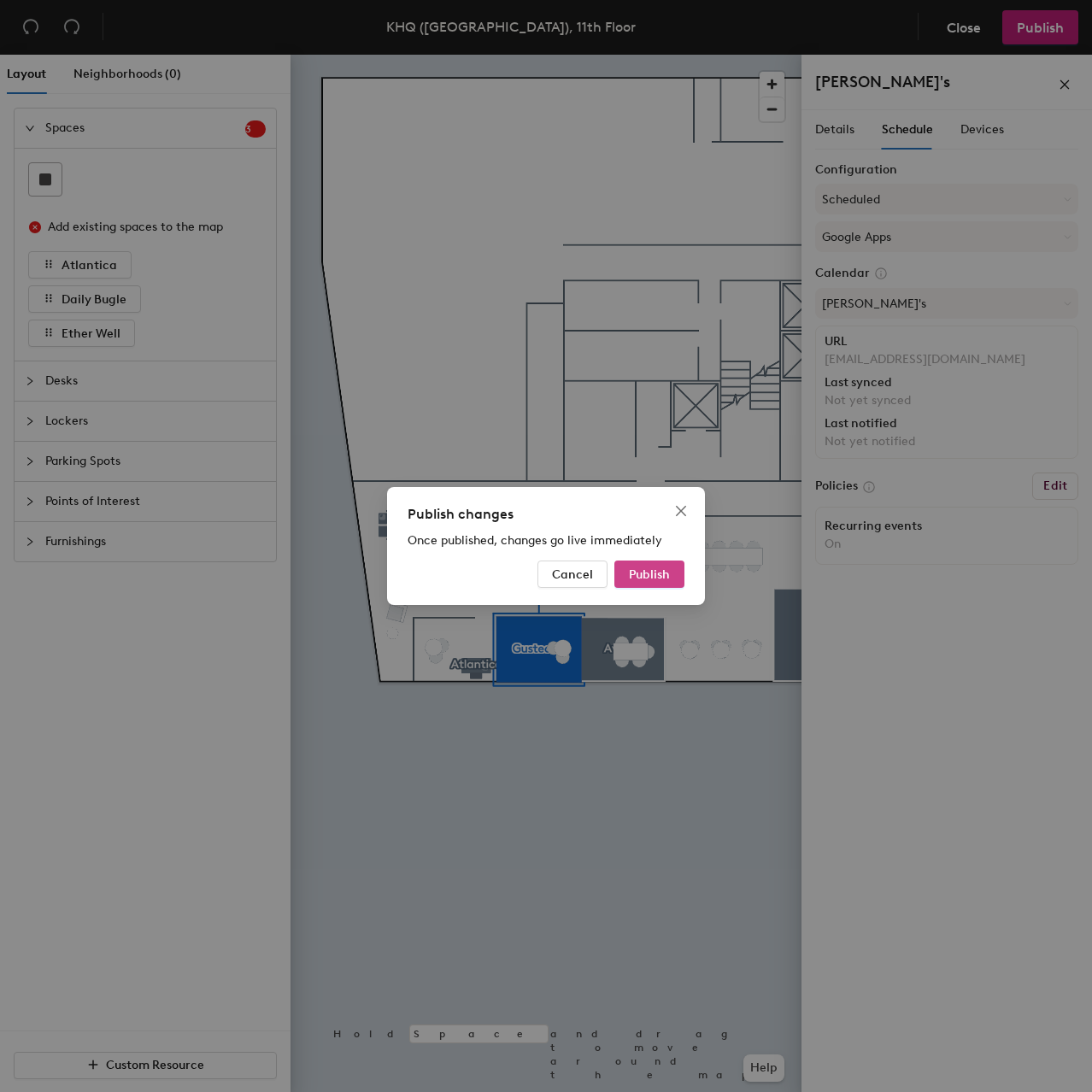
click at [659, 573] on span "Publish" at bounding box center [649, 574] width 41 height 15
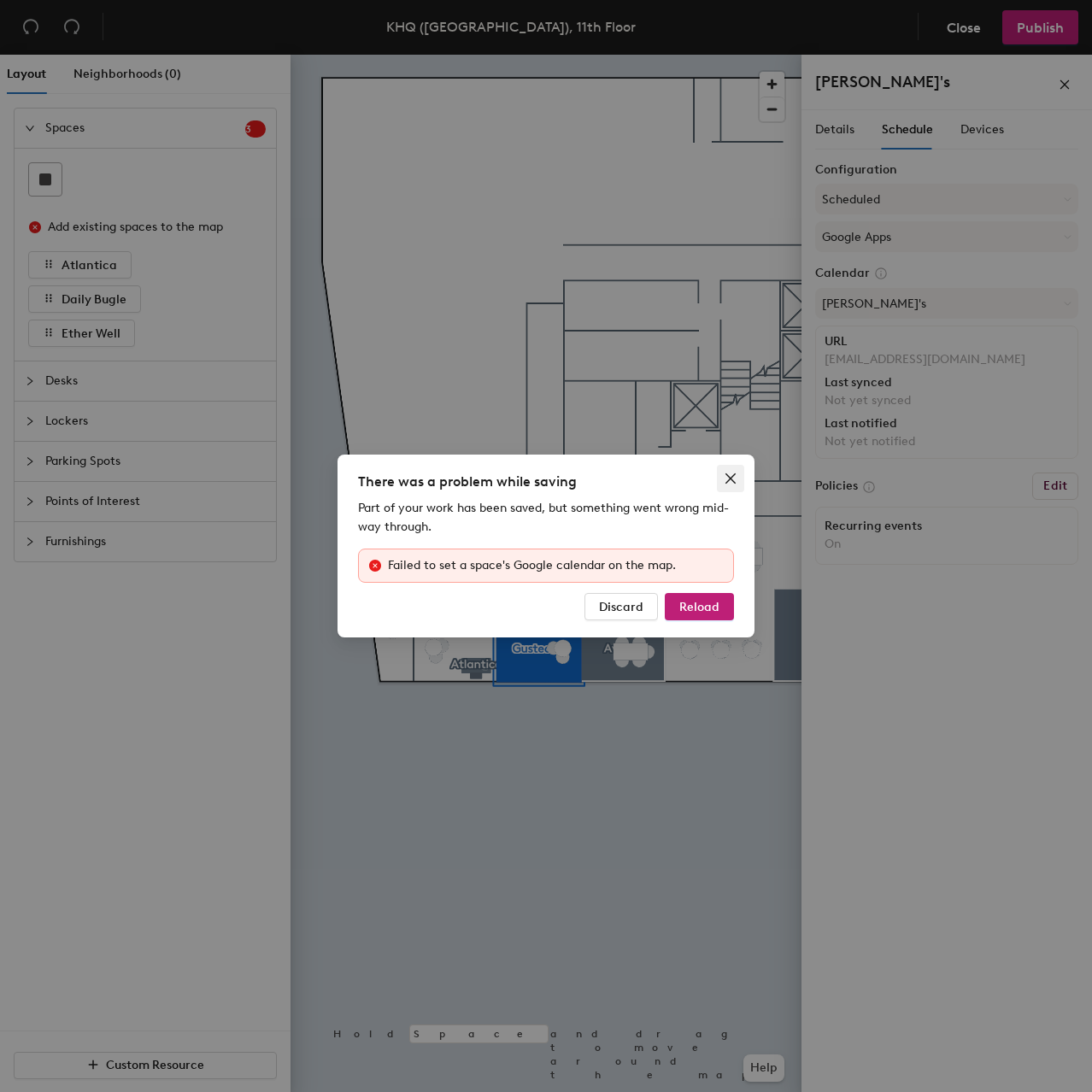
drag, startPoint x: 737, startPoint y: 481, endPoint x: 729, endPoint y: 485, distance: 8.9
click at [737, 481] on icon "close" at bounding box center [730, 478] width 14 height 14
